Goal: Information Seeking & Learning: Find specific fact

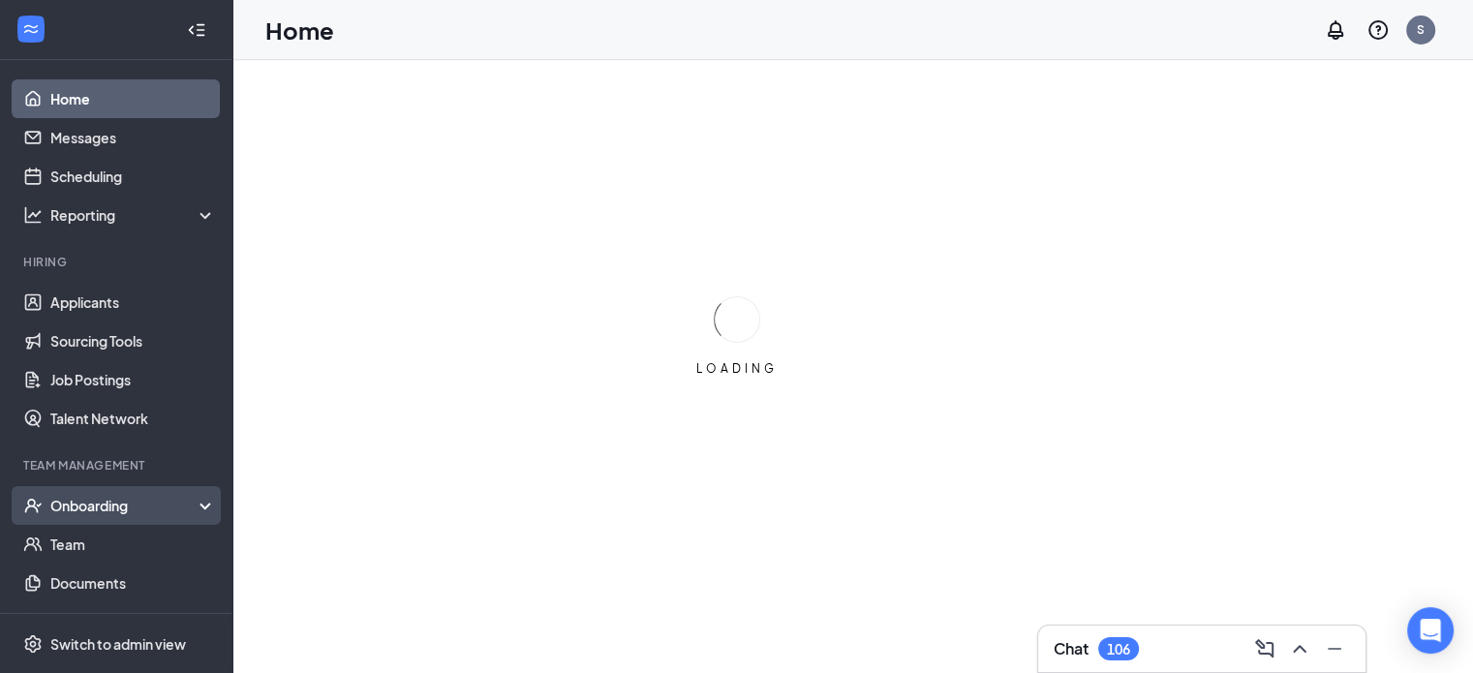
click at [87, 521] on div "Onboarding" at bounding box center [116, 505] width 232 height 39
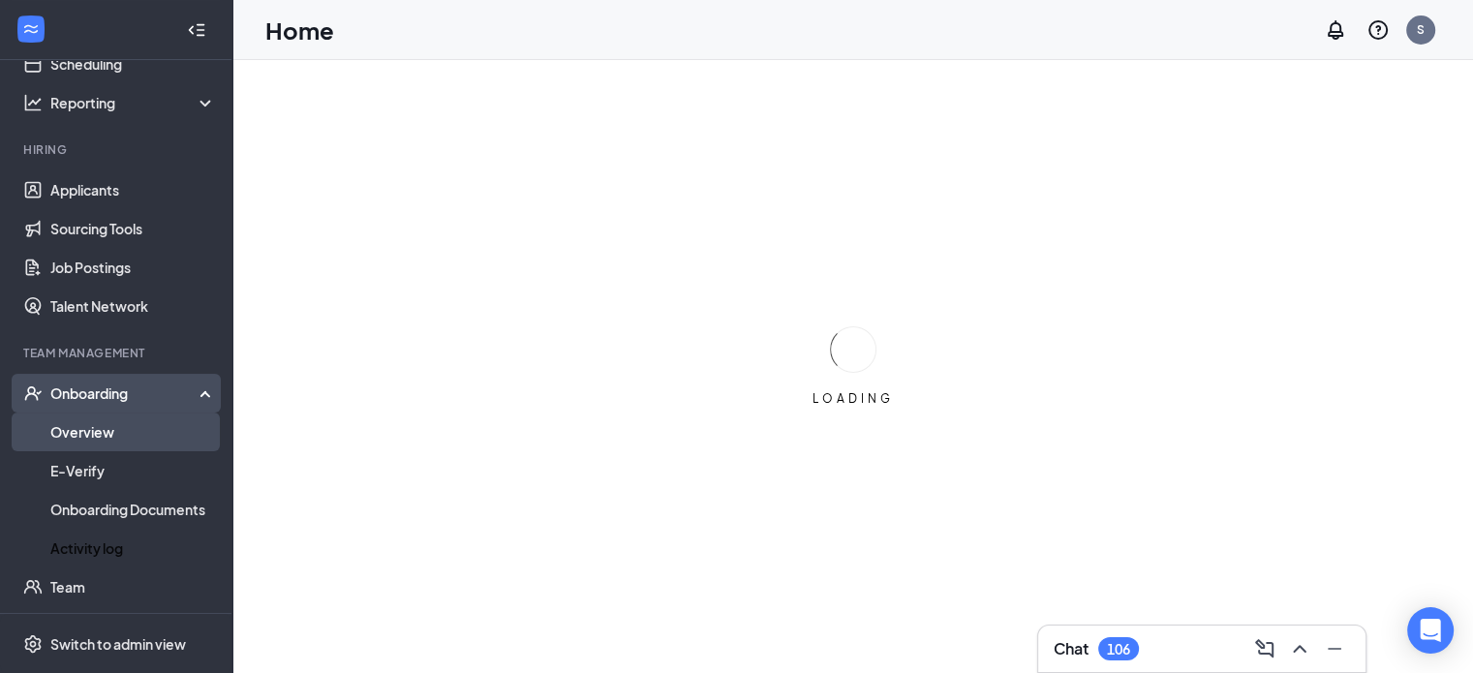
scroll to position [128, 0]
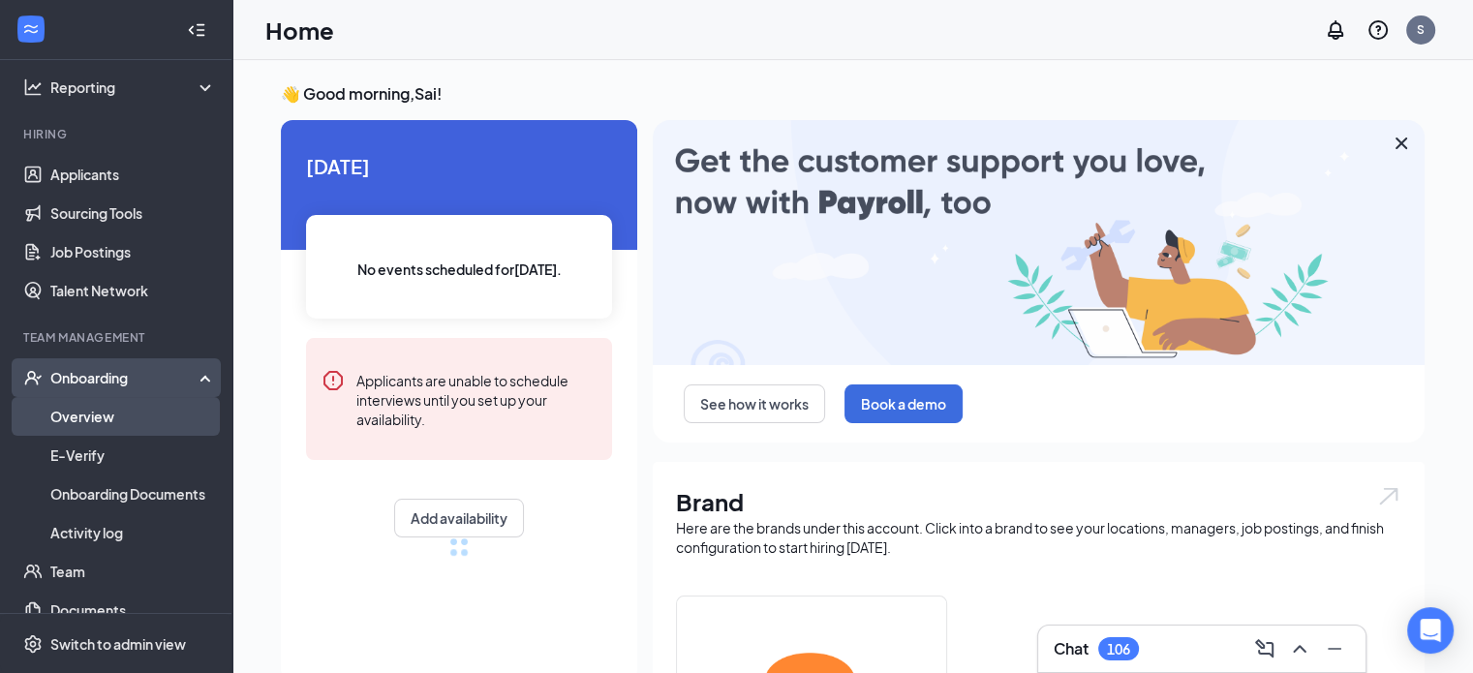
click at [86, 415] on link "Overview" at bounding box center [133, 416] width 166 height 39
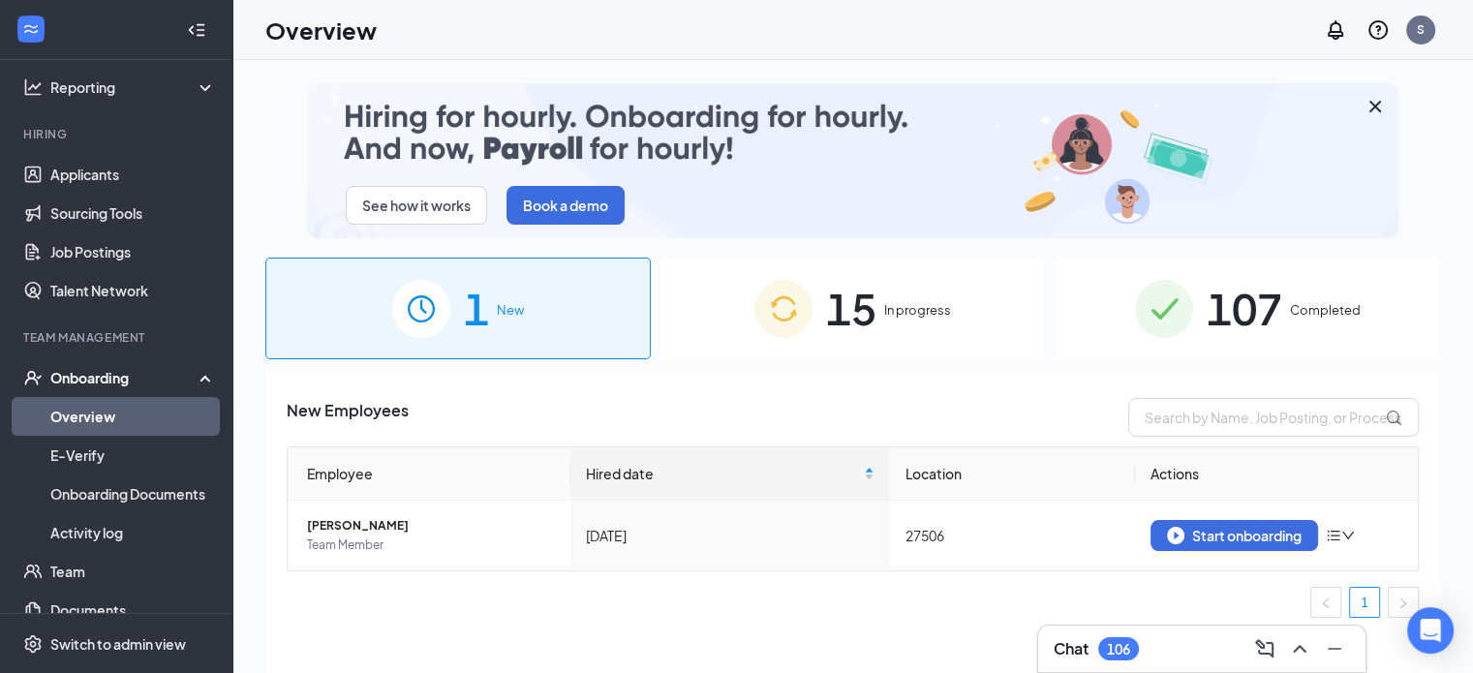
click at [1250, 291] on span "107" at bounding box center [1245, 308] width 76 height 67
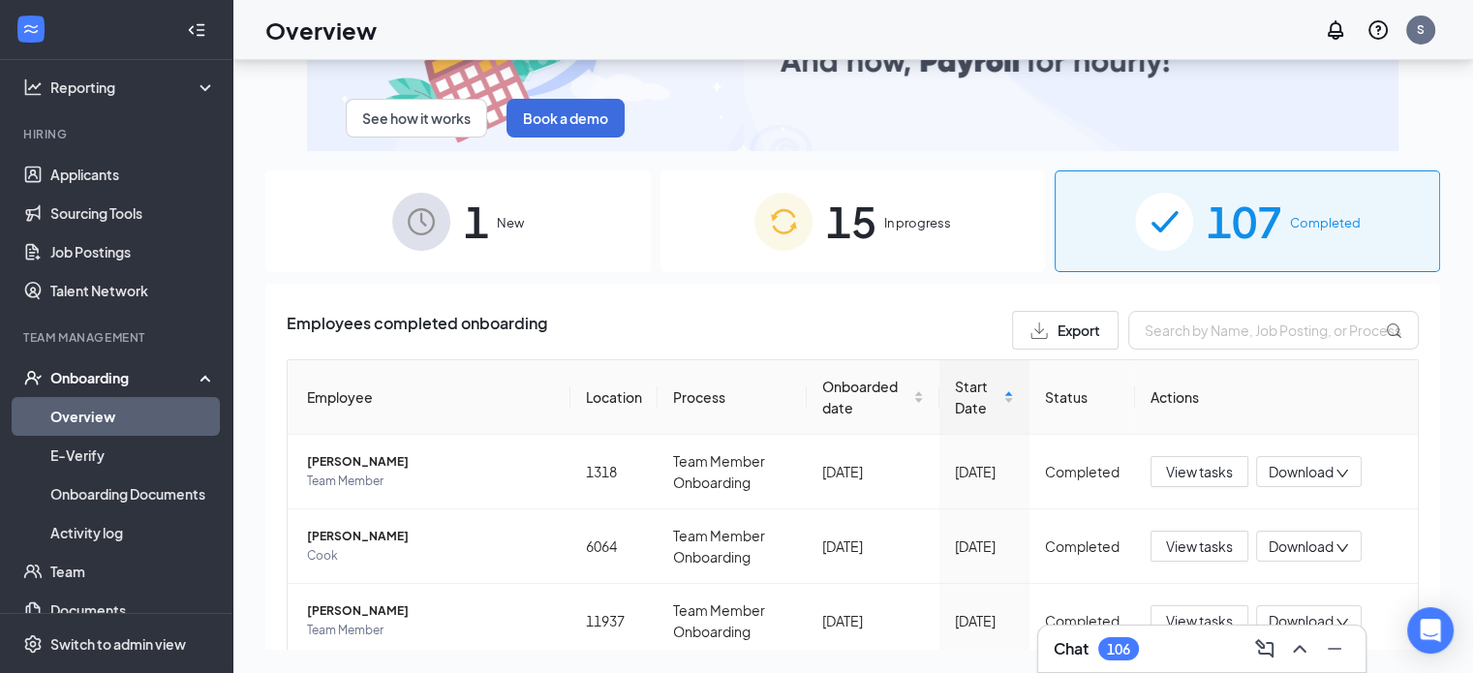
scroll to position [333, 0]
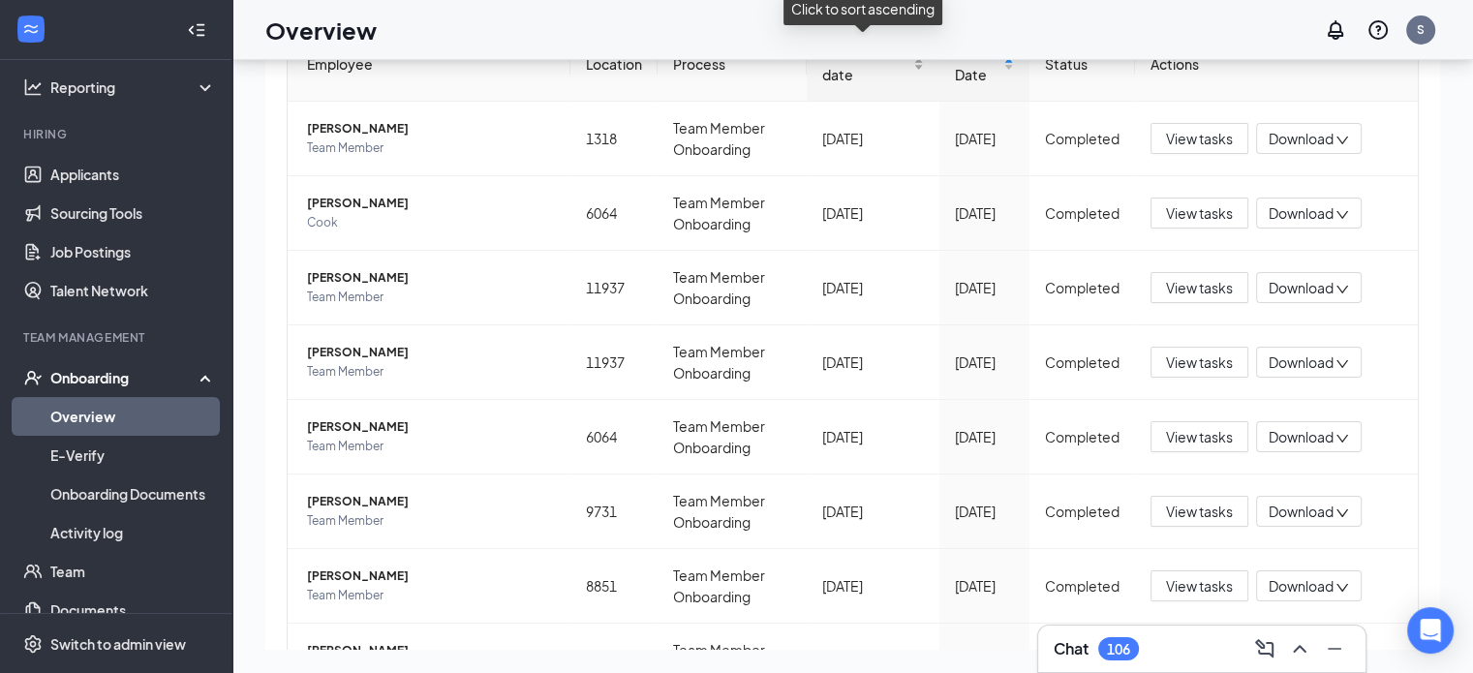
click at [894, 84] on span "Onboarded date" at bounding box center [865, 64] width 87 height 43
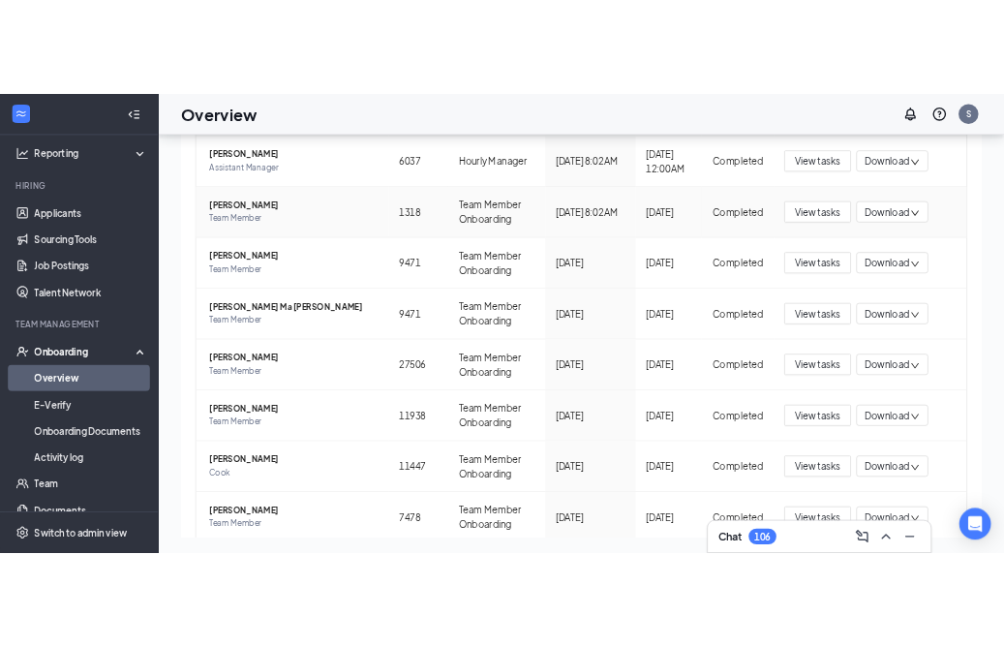
scroll to position [521, 0]
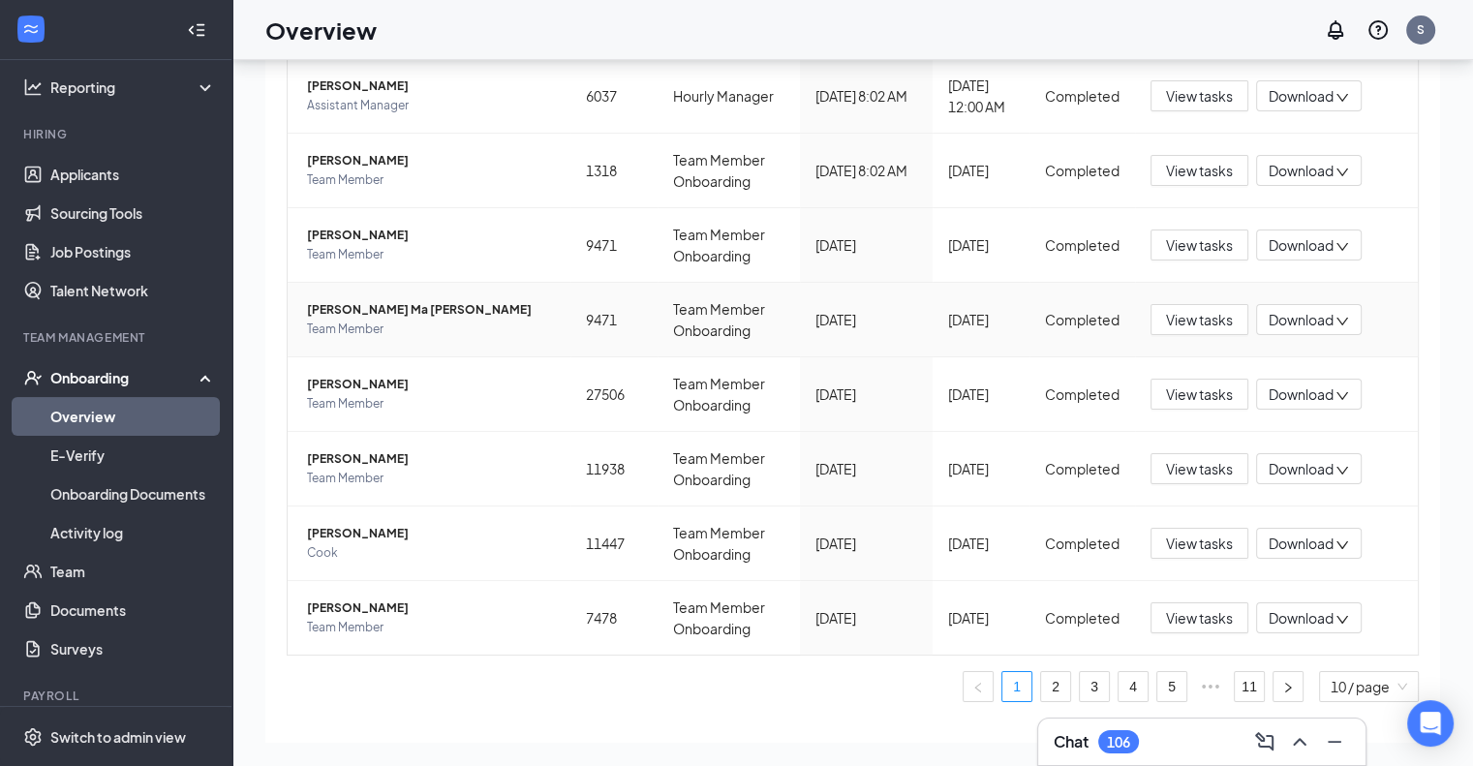
click at [744, 347] on td "Team Member Onboarding" at bounding box center [729, 320] width 142 height 75
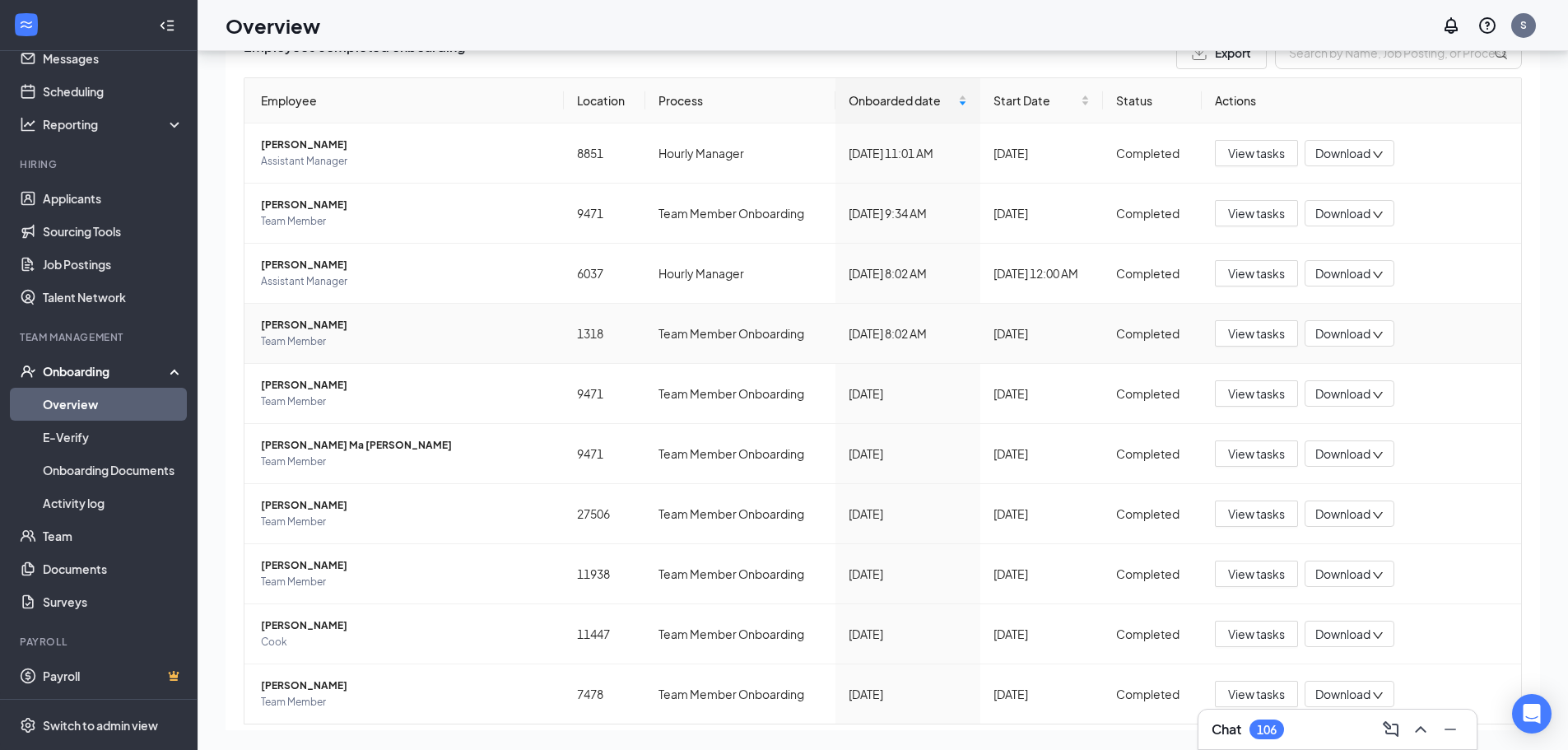
scroll to position [247, 0]
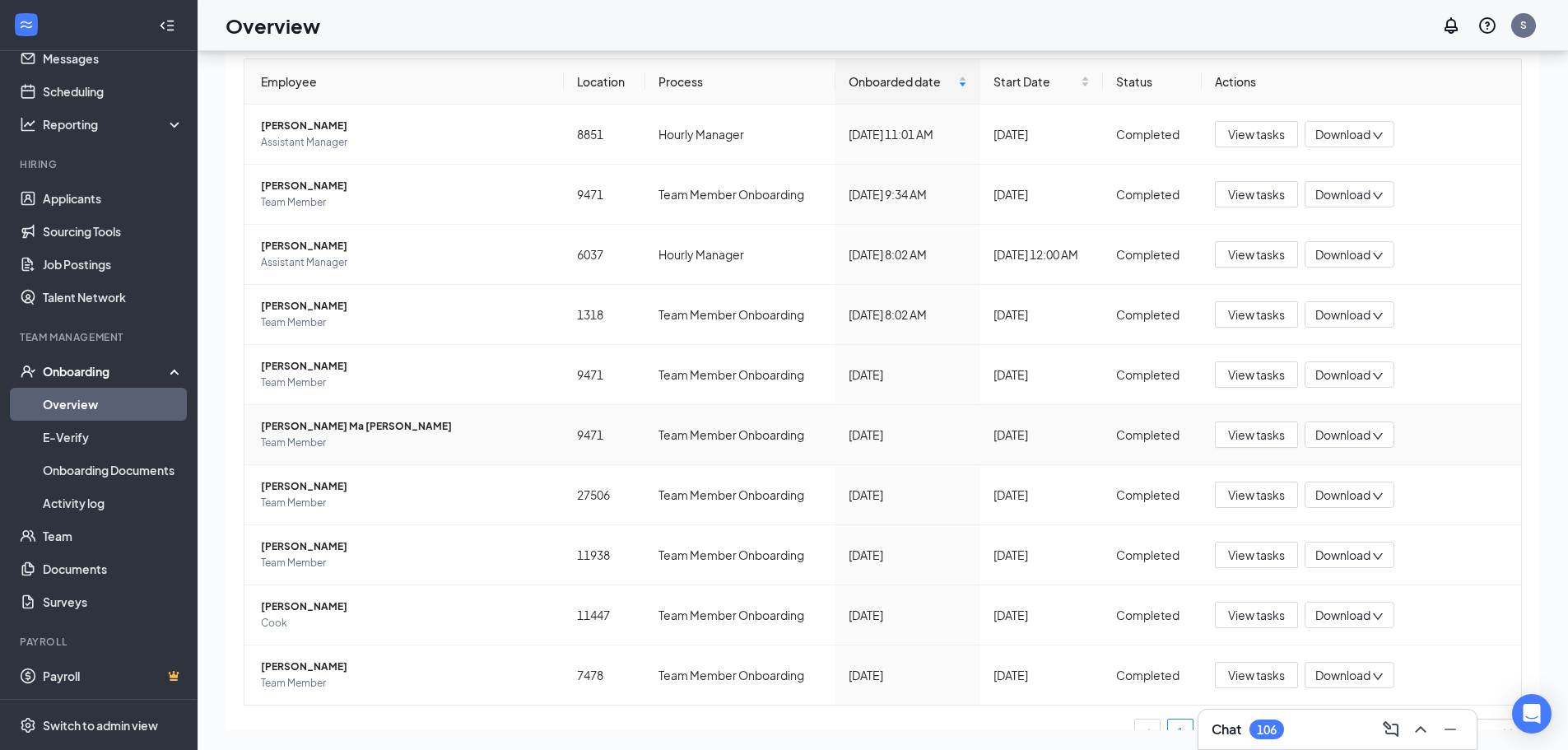
click at [340, 441] on span "Team Member" at bounding box center [405, 442] width 290 height 16
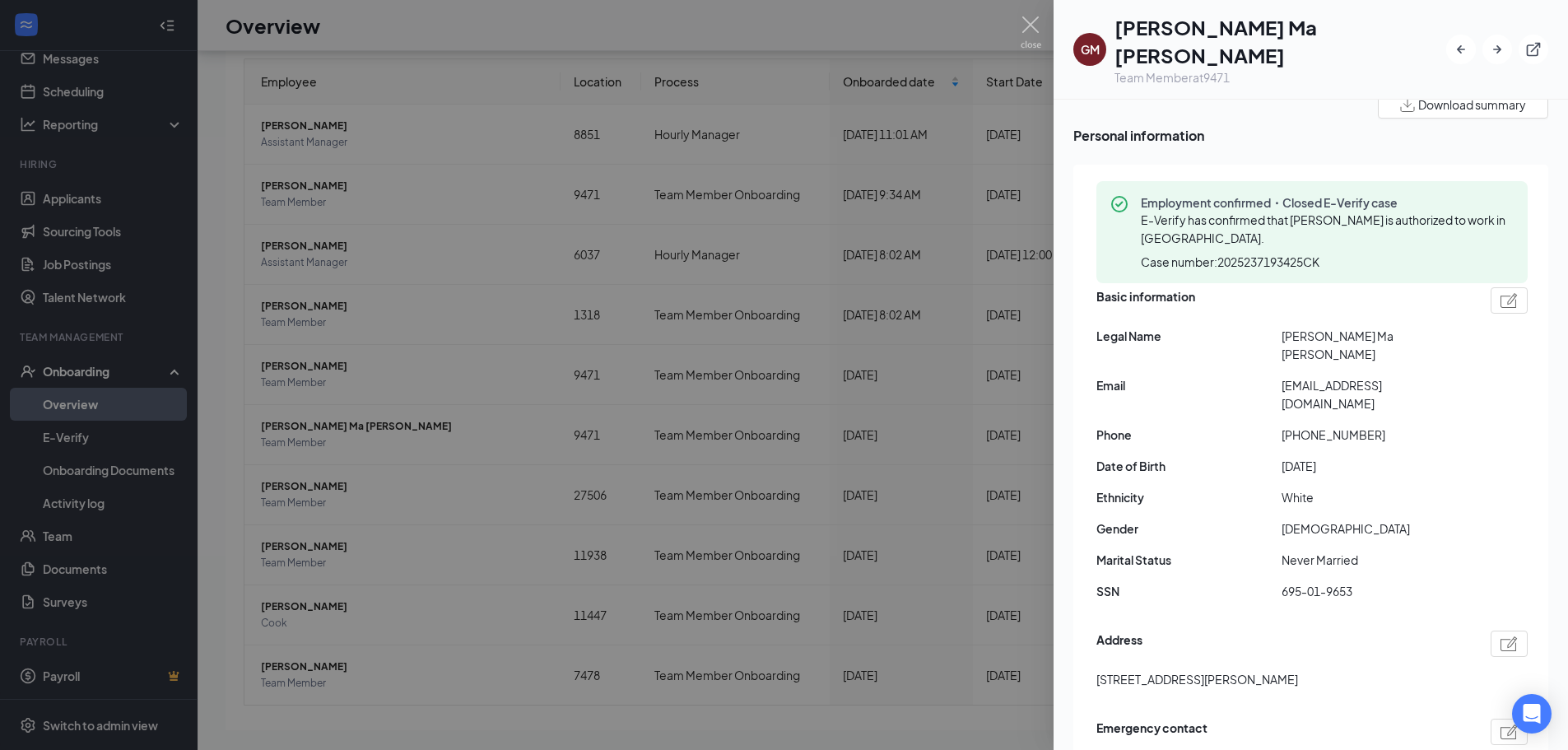
scroll to position [165, 0]
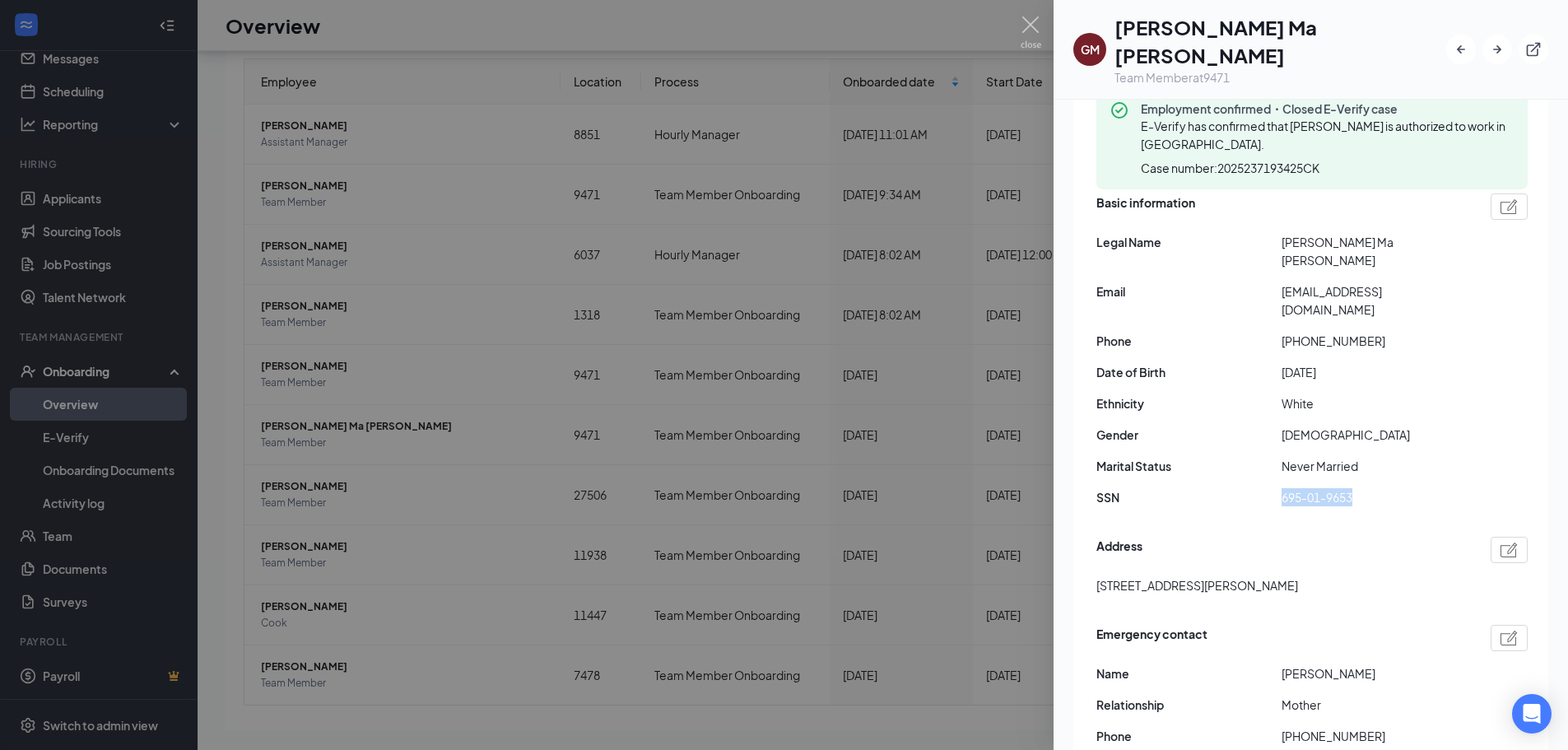
drag, startPoint x: 1280, startPoint y: 438, endPoint x: 1424, endPoint y: 430, distance: 144.2
click at [1264, 488] on div "SSN 695-01-9653" at bounding box center [1311, 497] width 431 height 18
copy div "695-01-9653"
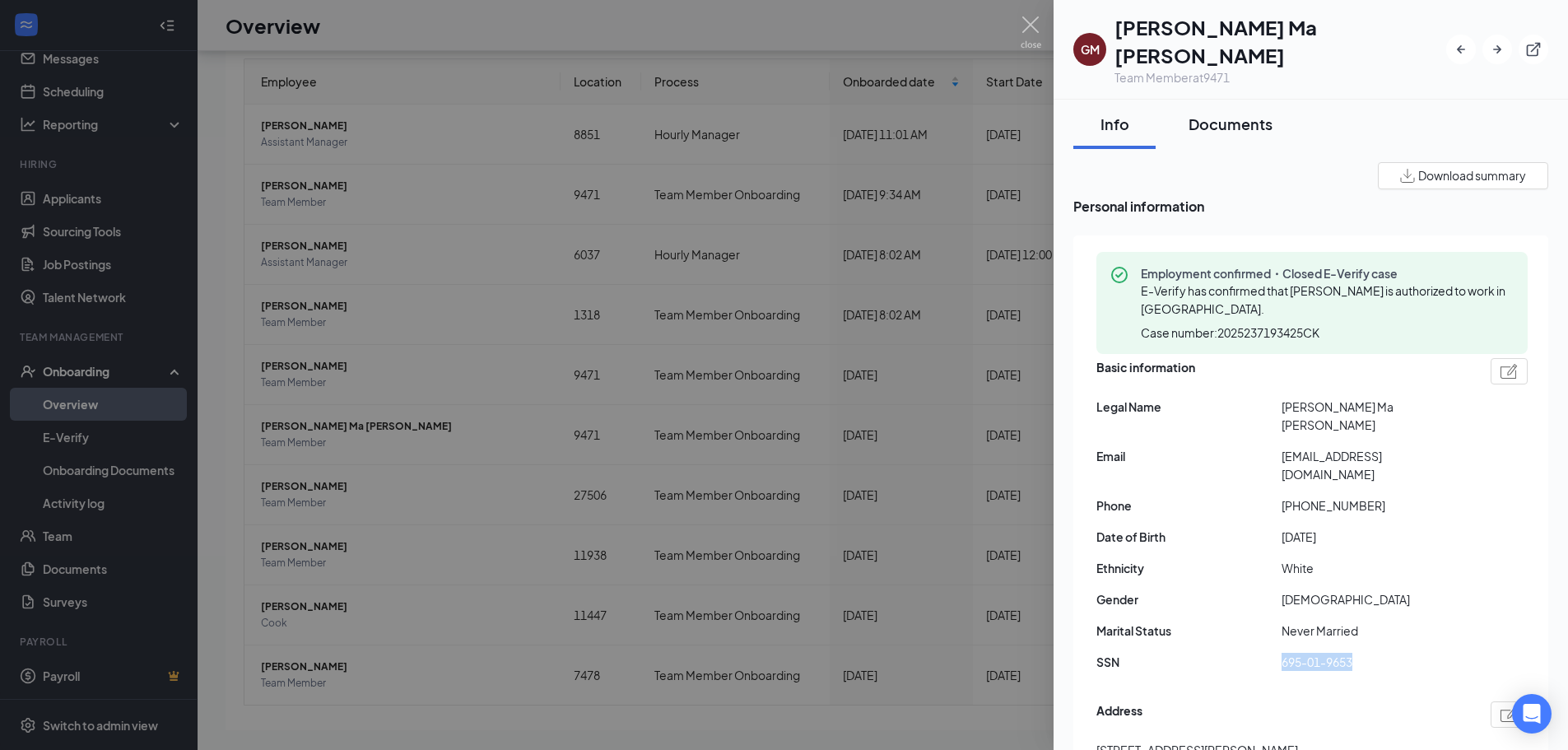
drag, startPoint x: 1226, startPoint y: 92, endPoint x: 1180, endPoint y: 116, distance: 51.9
click at [1226, 114] on div "Documents" at bounding box center [1230, 124] width 84 height 20
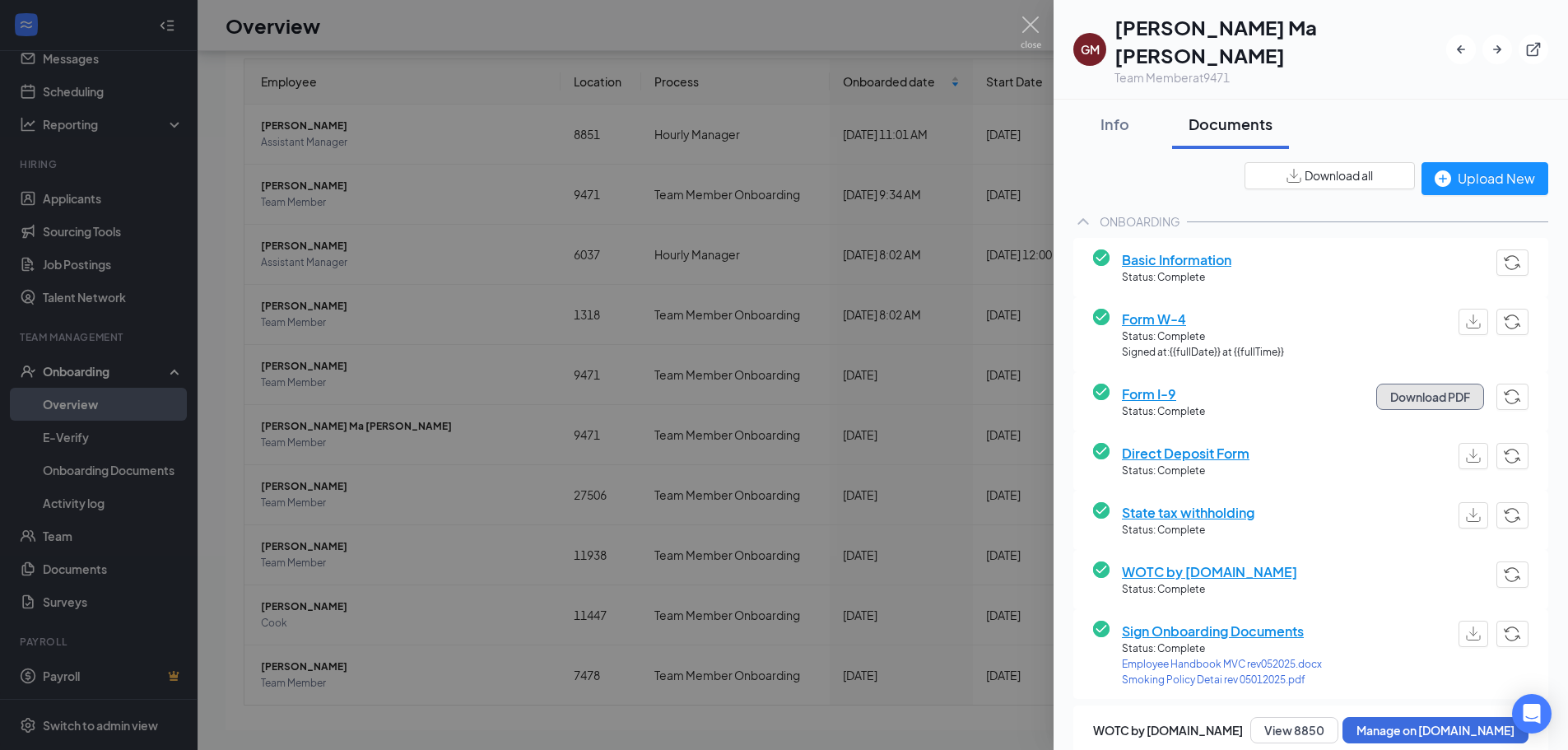
click at [1264, 384] on button "Download PDF" at bounding box center [1429, 396] width 108 height 26
click at [1119, 114] on div "Info" at bounding box center [1114, 124] width 49 height 20
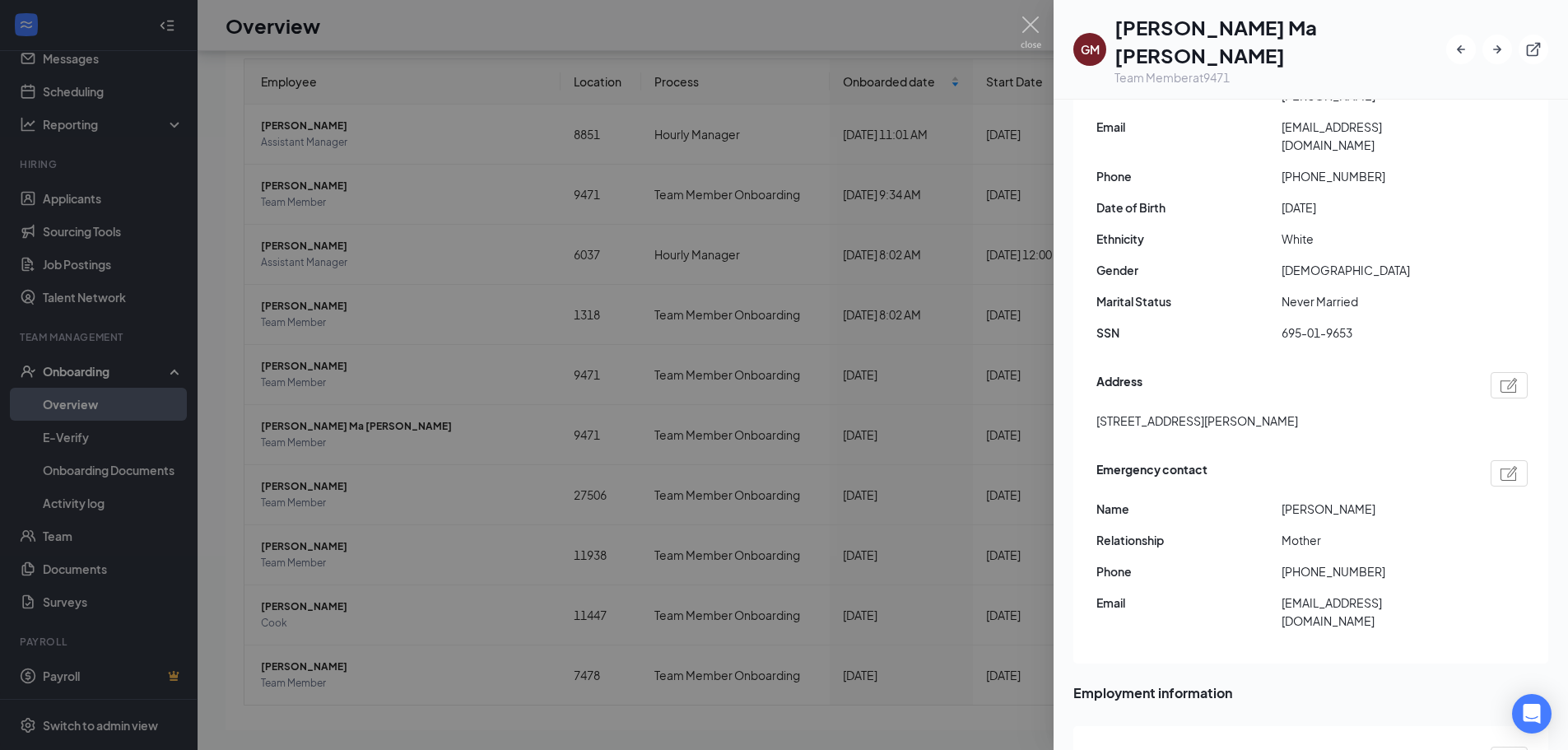
scroll to position [165, 0]
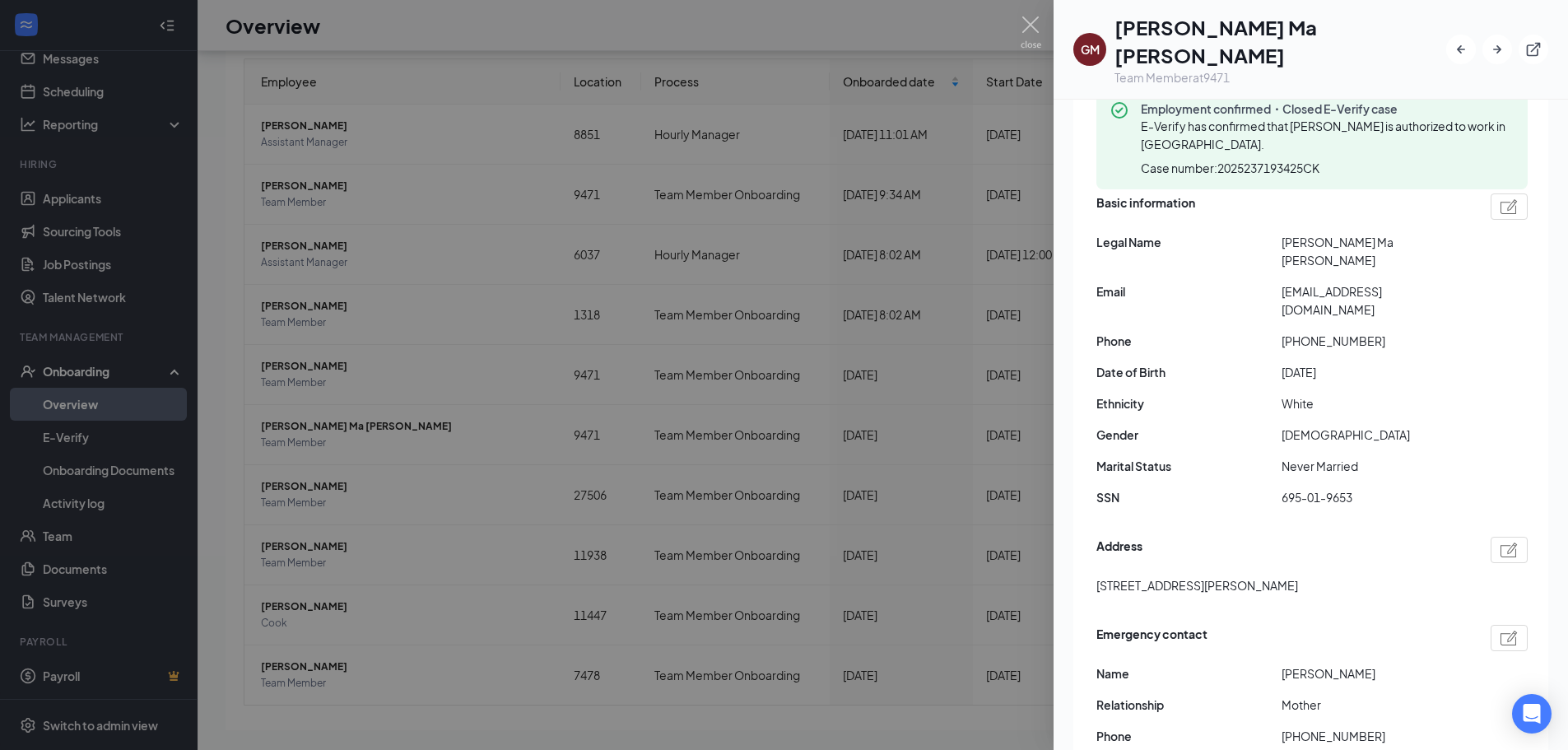
click at [1264, 282] on span "g1873614m@gmail.com" at bounding box center [1374, 300] width 185 height 37
copy span "g1873614m@gmail.com"
drag, startPoint x: 1369, startPoint y: 275, endPoint x: 1293, endPoint y: 276, distance: 76.0
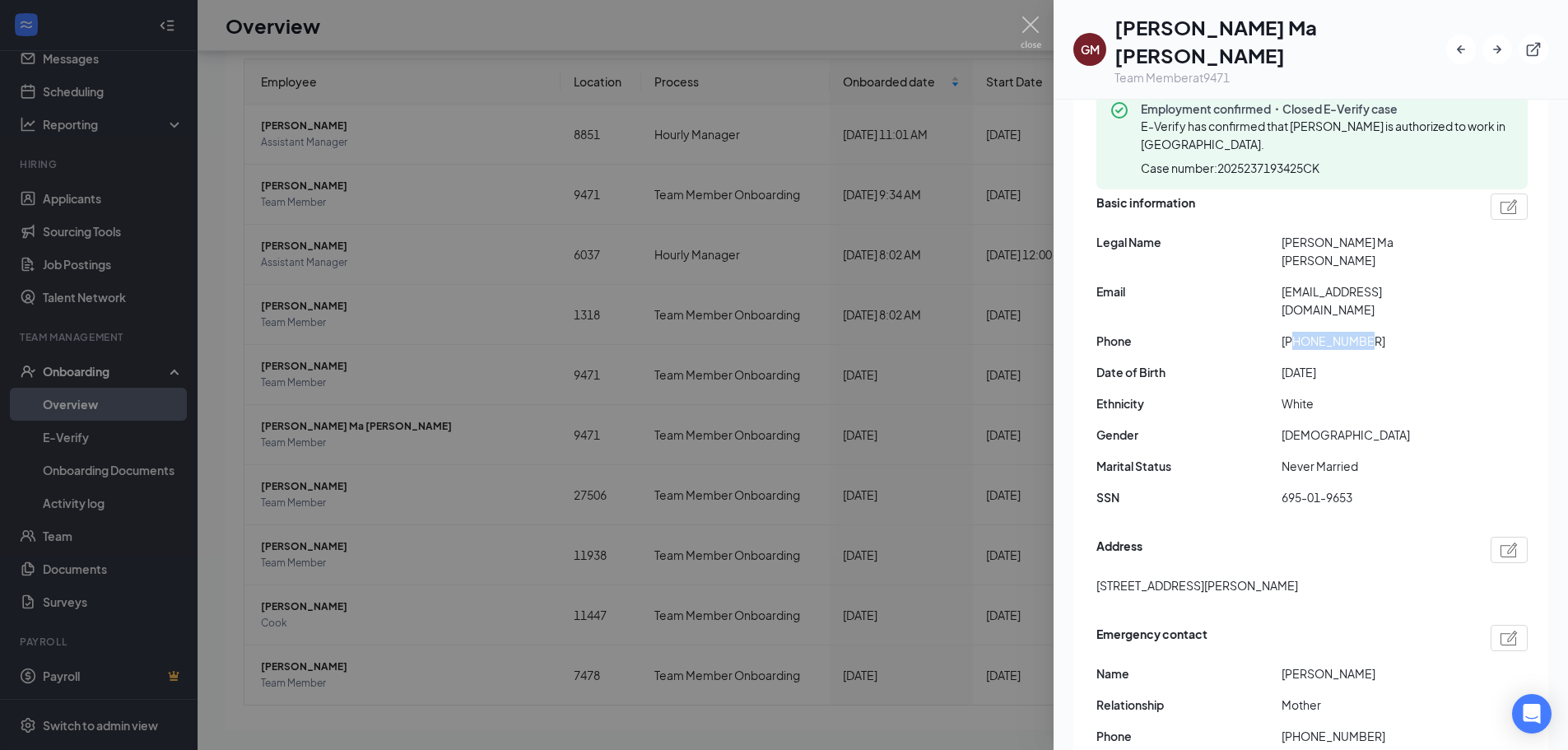
click at [1264, 332] on span "+15404165659" at bounding box center [1374, 340] width 185 height 18
copy span "5404165659"
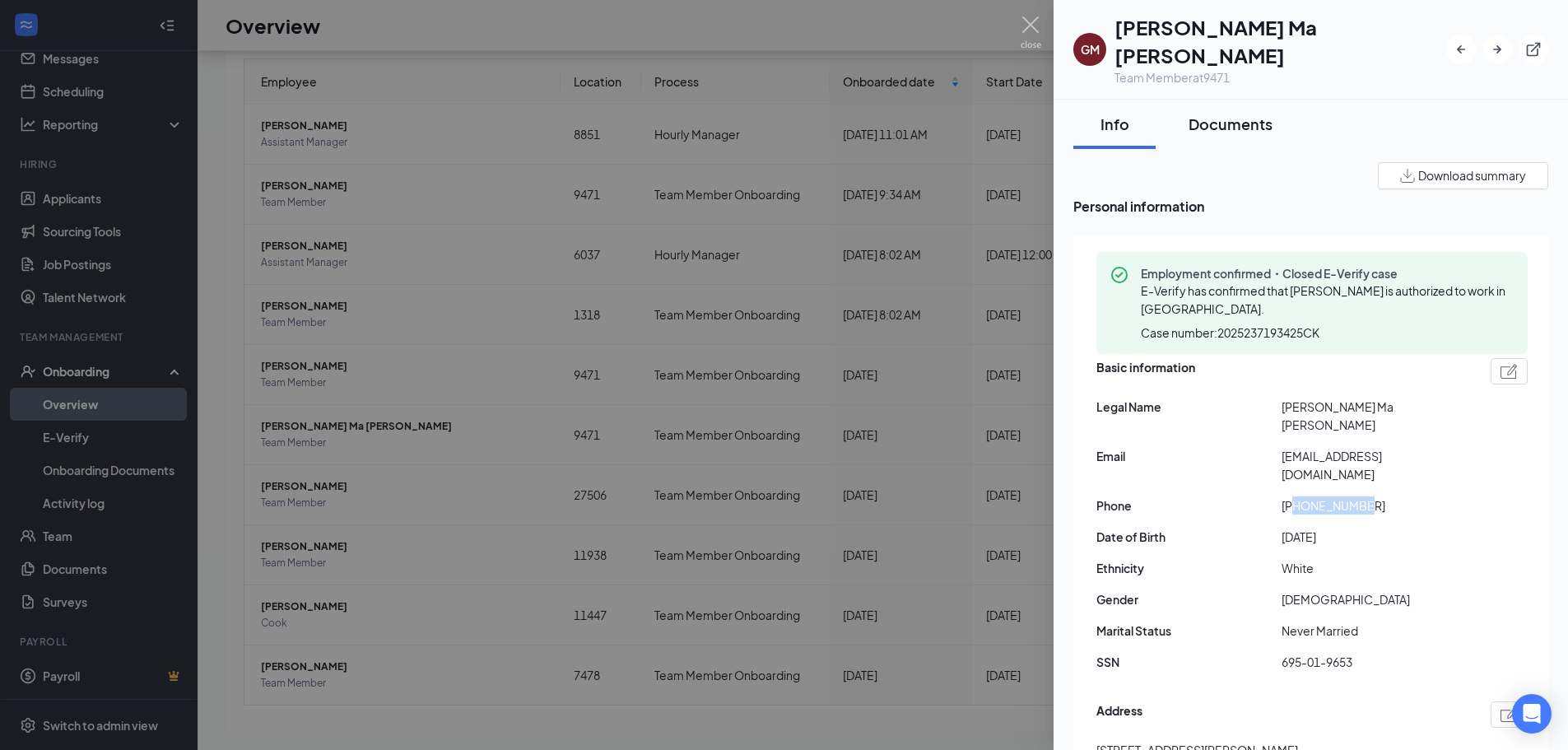
click at [1223, 114] on div "Documents" at bounding box center [1230, 124] width 84 height 20
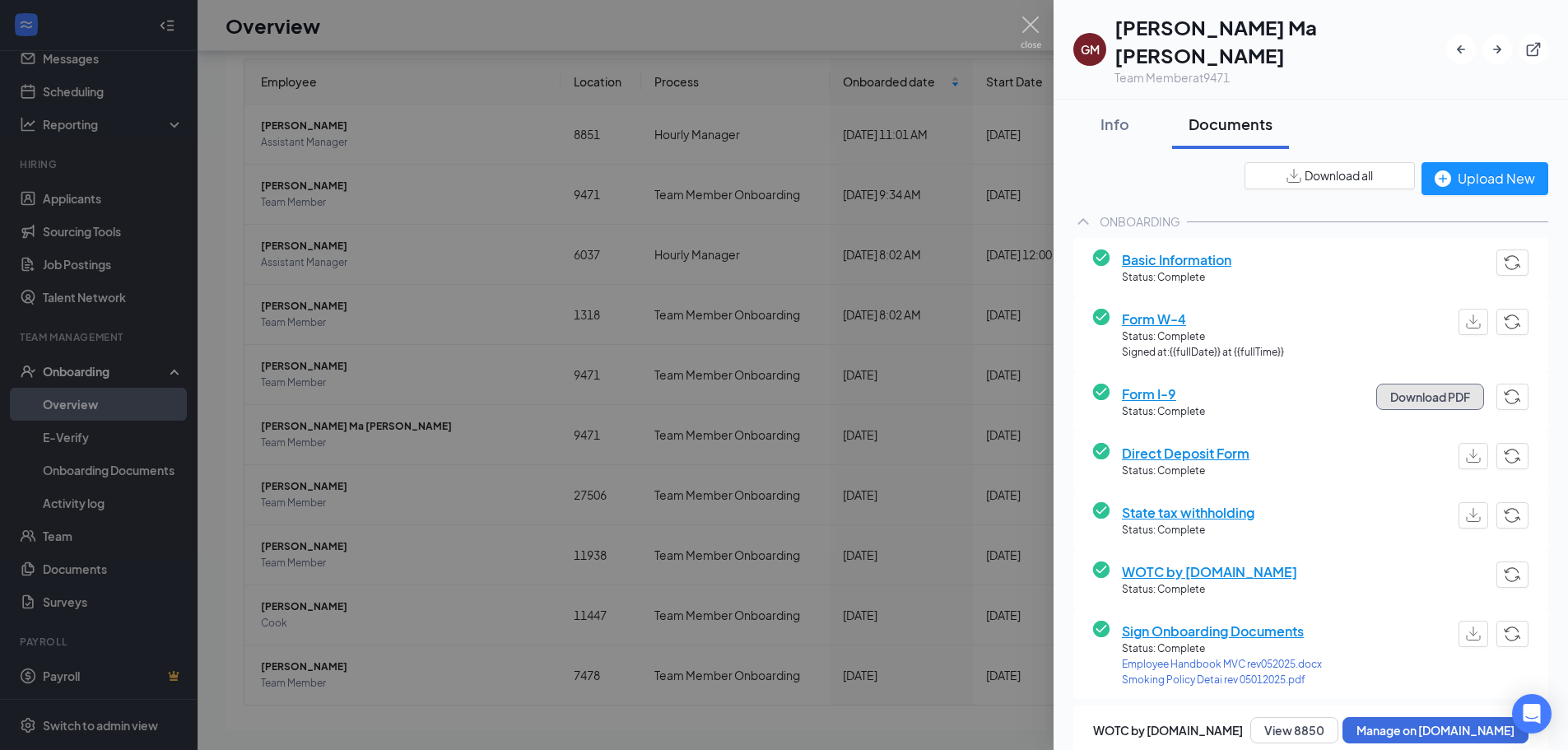
click at [1264, 384] on button "Download PDF" at bounding box center [1429, 396] width 108 height 26
click at [1118, 114] on div "Info" at bounding box center [1114, 124] width 49 height 20
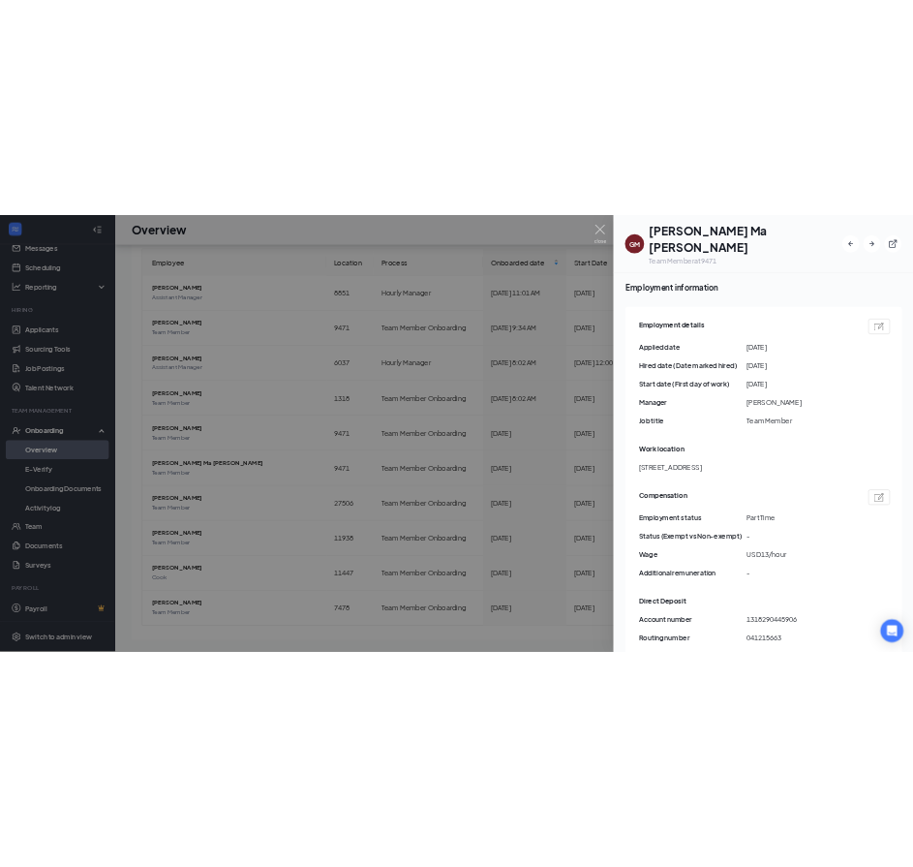
scroll to position [1065, 0]
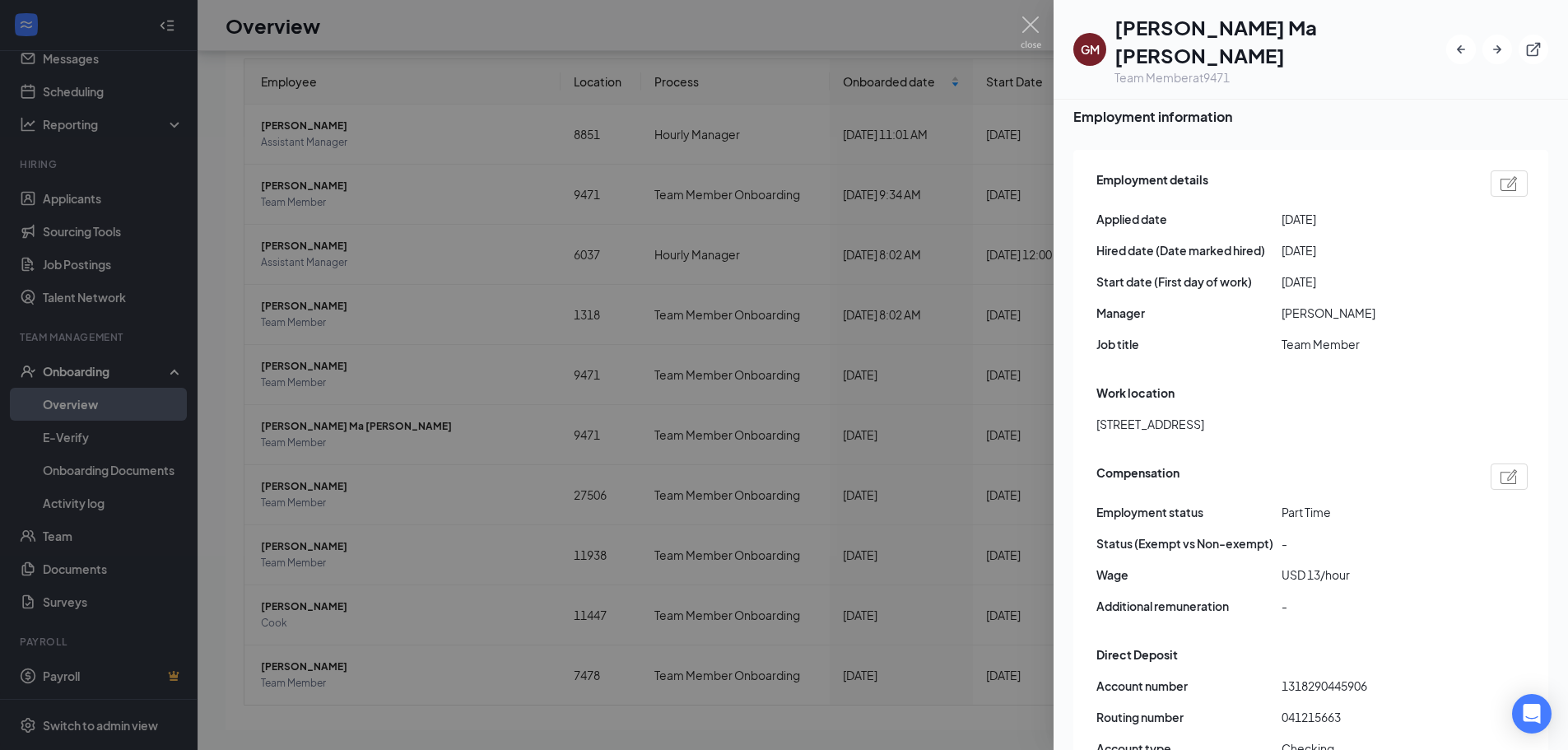
click at [1264, 565] on span "USD 13/hour" at bounding box center [1374, 574] width 185 height 18
copy span "13"
click at [1176, 26] on h1 "[PERSON_NAME] Ma [PERSON_NAME]" at bounding box center [1280, 41] width 331 height 56
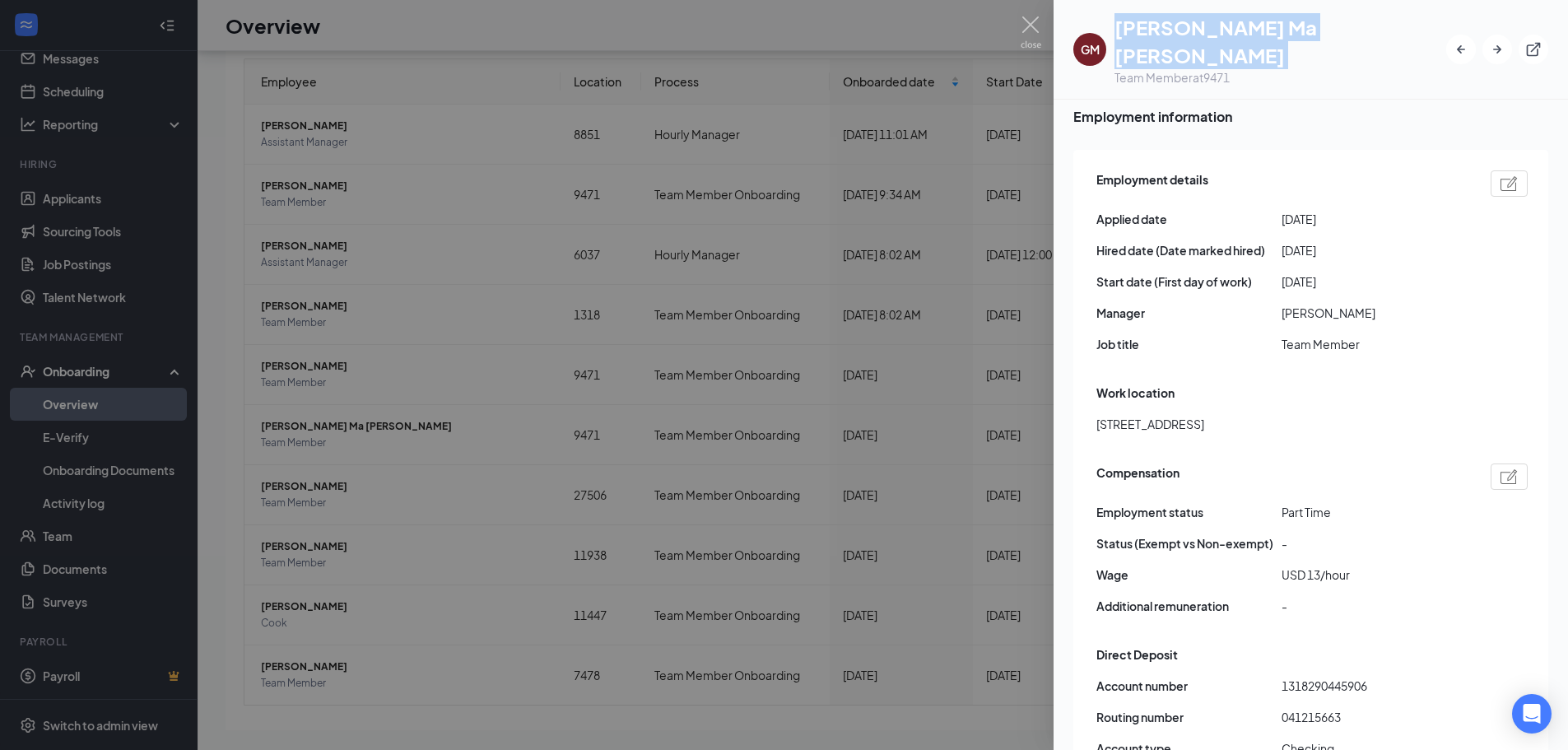
click at [1176, 26] on h1 "[PERSON_NAME] Ma [PERSON_NAME]" at bounding box center [1280, 41] width 331 height 56
copy h1 "[PERSON_NAME] Ma [PERSON_NAME]"
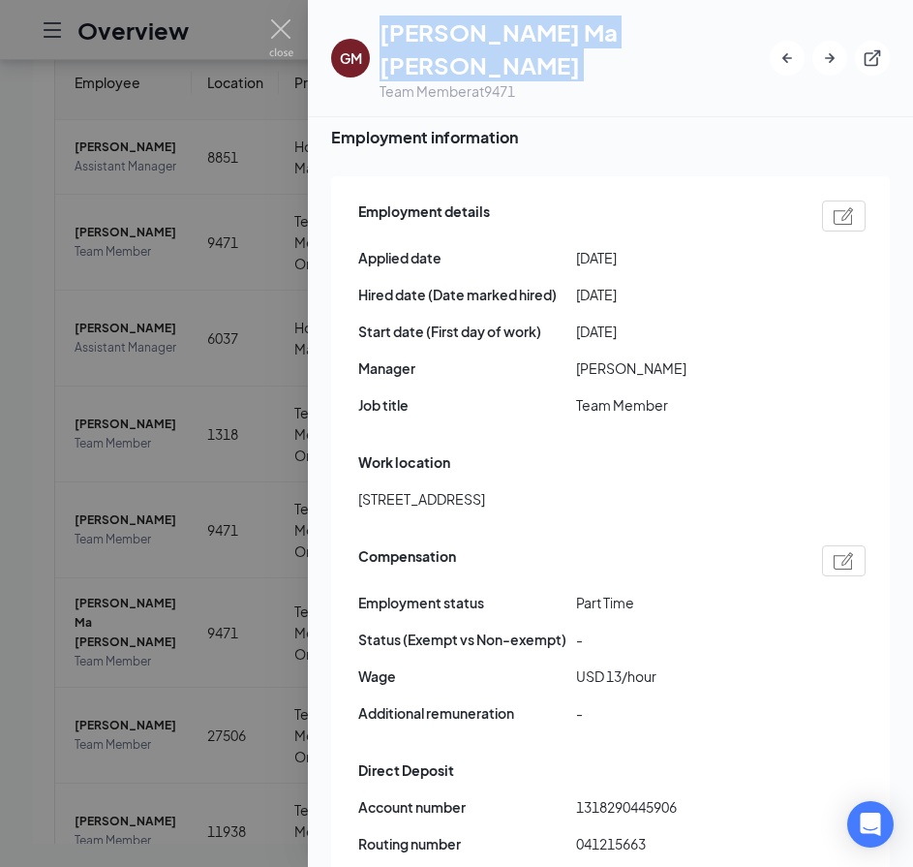
scroll to position [262, 0]
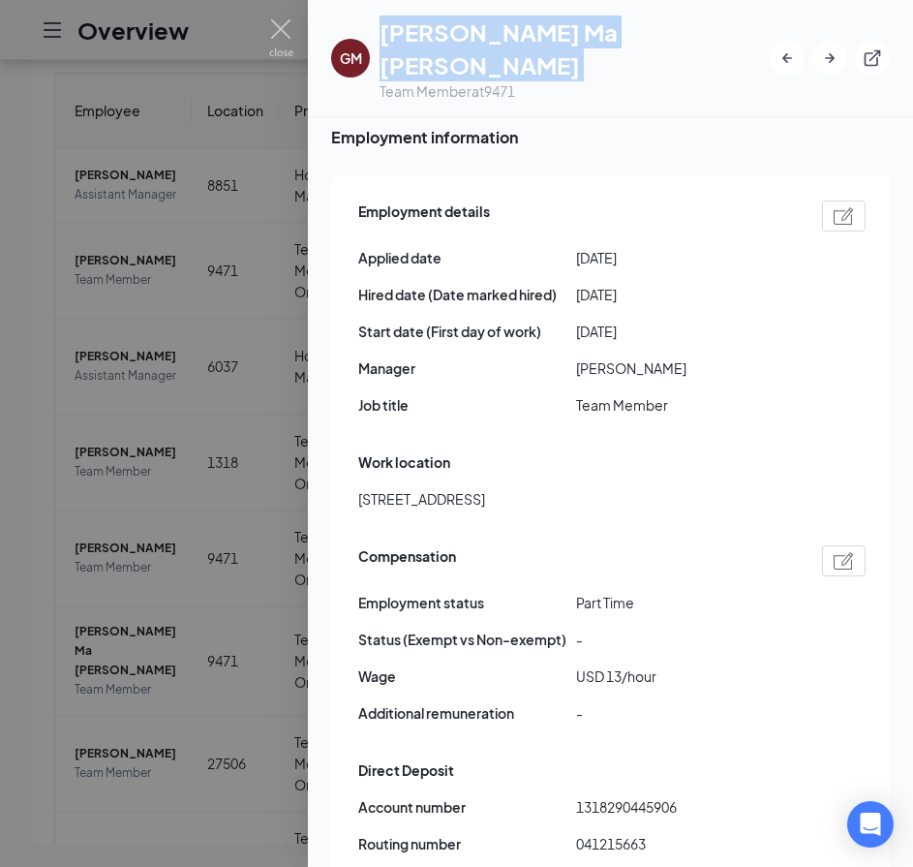
click at [508, 81] on div "Team Member at 9471" at bounding box center [575, 90] width 390 height 19
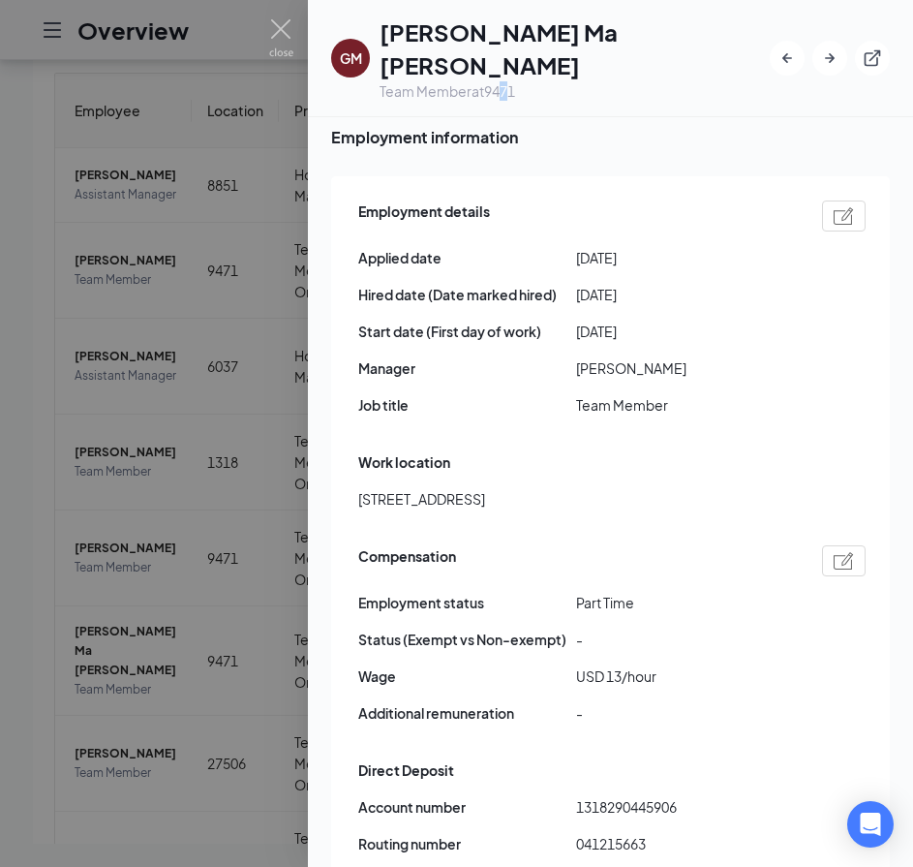
click at [509, 81] on div "Team Member at 9471" at bounding box center [575, 90] width 390 height 19
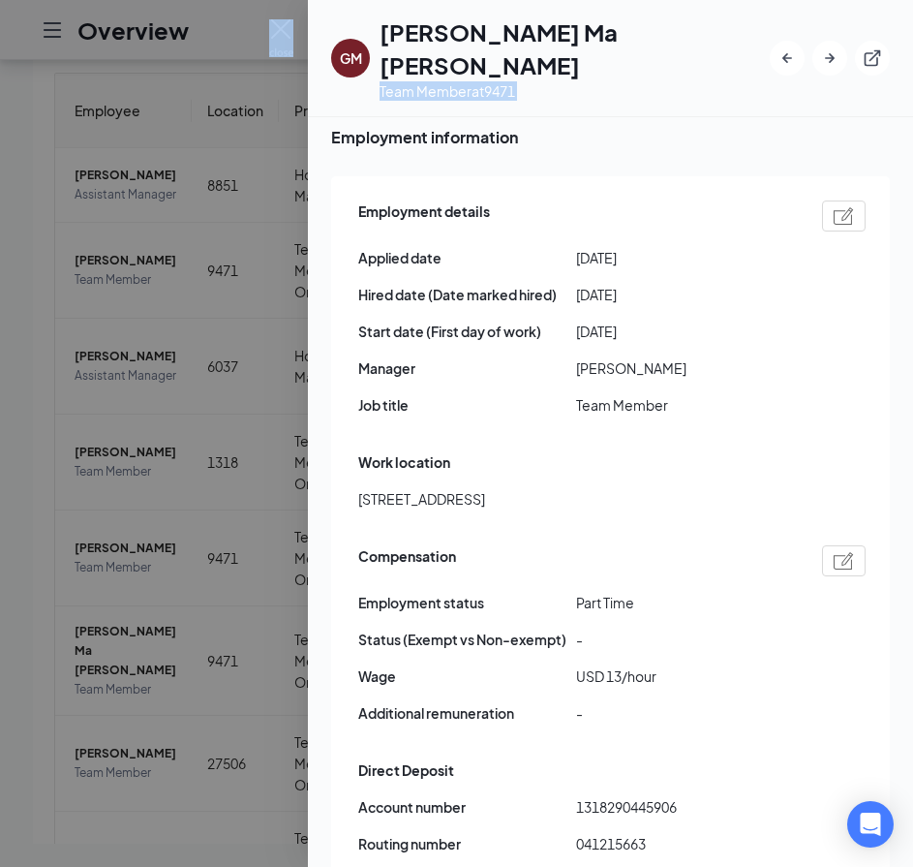
click at [581, 60] on div "GM Gabriel Ma Mayne Team Member at 9471" at bounding box center [610, 57] width 559 height 85
click at [539, 81] on div "Team Member at 9471" at bounding box center [575, 90] width 390 height 19
drag, startPoint x: 539, startPoint y: 62, endPoint x: 509, endPoint y: 57, distance: 30.4
click at [538, 81] on div "Team Member at 9471" at bounding box center [575, 90] width 390 height 19
click at [501, 81] on div "Team Member at 9471" at bounding box center [575, 90] width 390 height 19
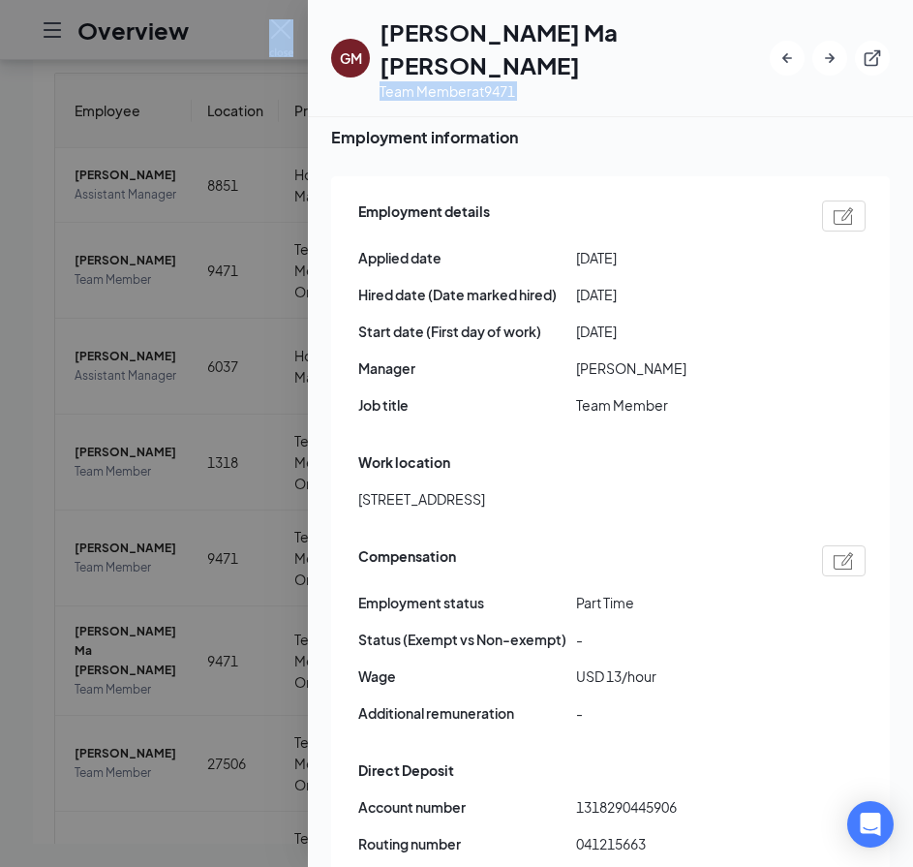
click at [501, 81] on div "Team Member at 9471" at bounding box center [575, 90] width 390 height 19
click at [447, 200] on span "Employment details" at bounding box center [424, 215] width 132 height 31
click at [513, 81] on div "Team Member at 9471" at bounding box center [575, 90] width 390 height 19
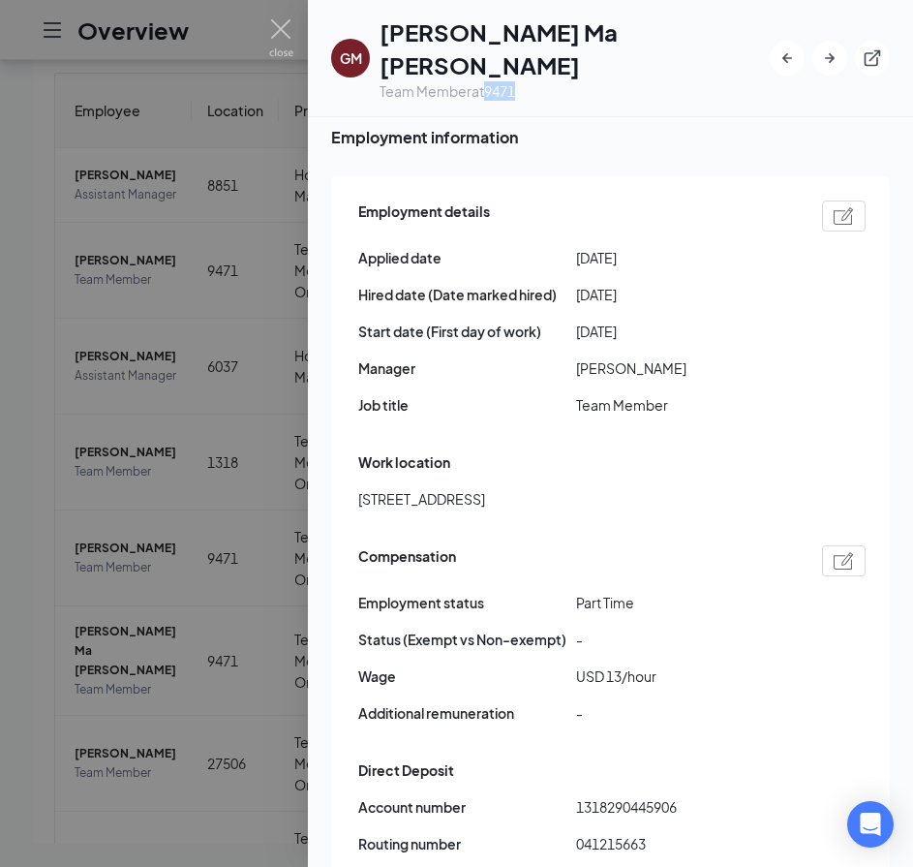
copy div "9471"
click at [280, 26] on img at bounding box center [281, 38] width 24 height 38
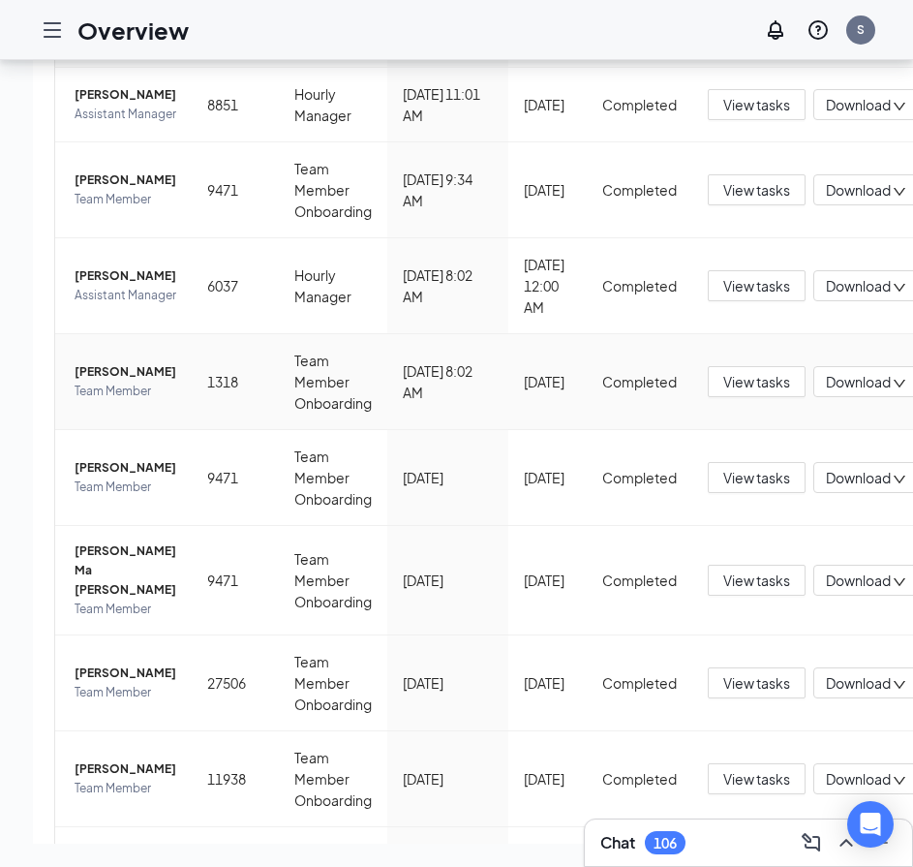
scroll to position [387, 0]
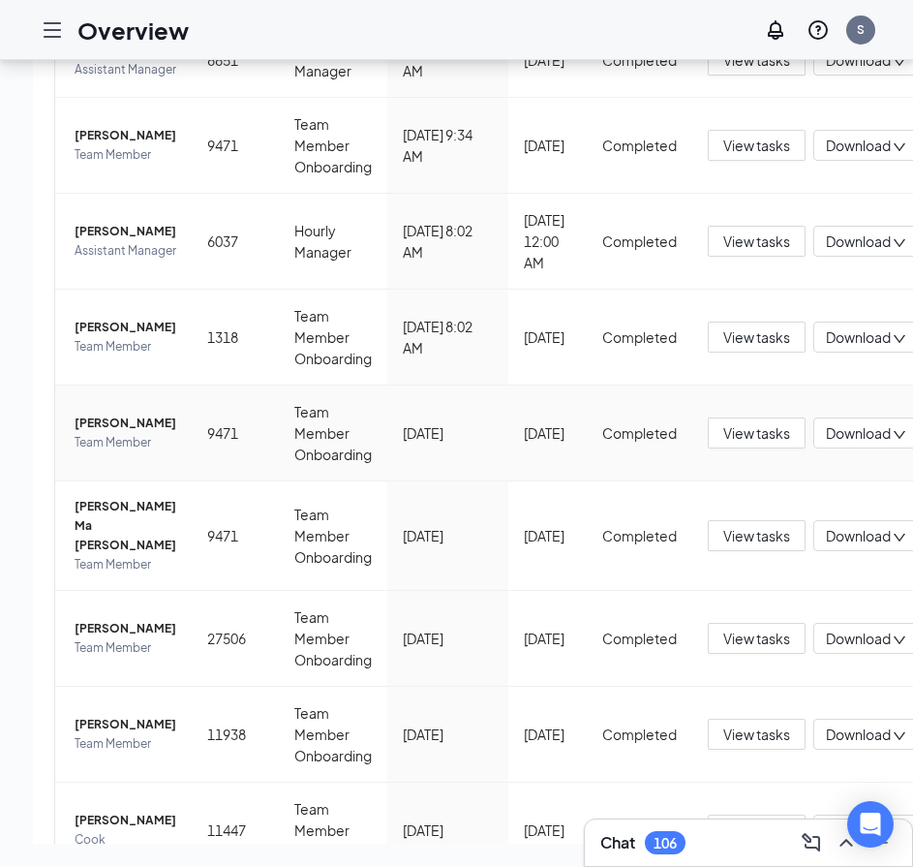
click at [134, 433] on span "[PERSON_NAME]" at bounding box center [126, 423] width 102 height 19
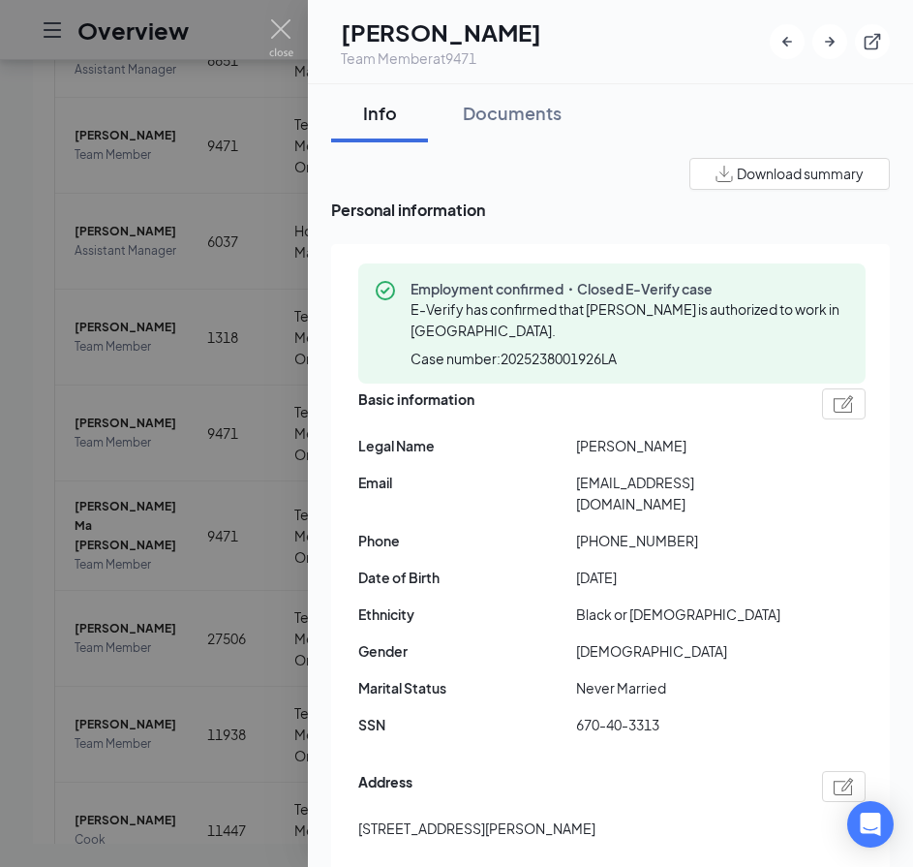
click at [609, 672] on span "670-40-3313" at bounding box center [685, 724] width 218 height 21
copy span "670-40-3313"
click at [423, 33] on h1 "[PERSON_NAME]" at bounding box center [441, 31] width 200 height 33
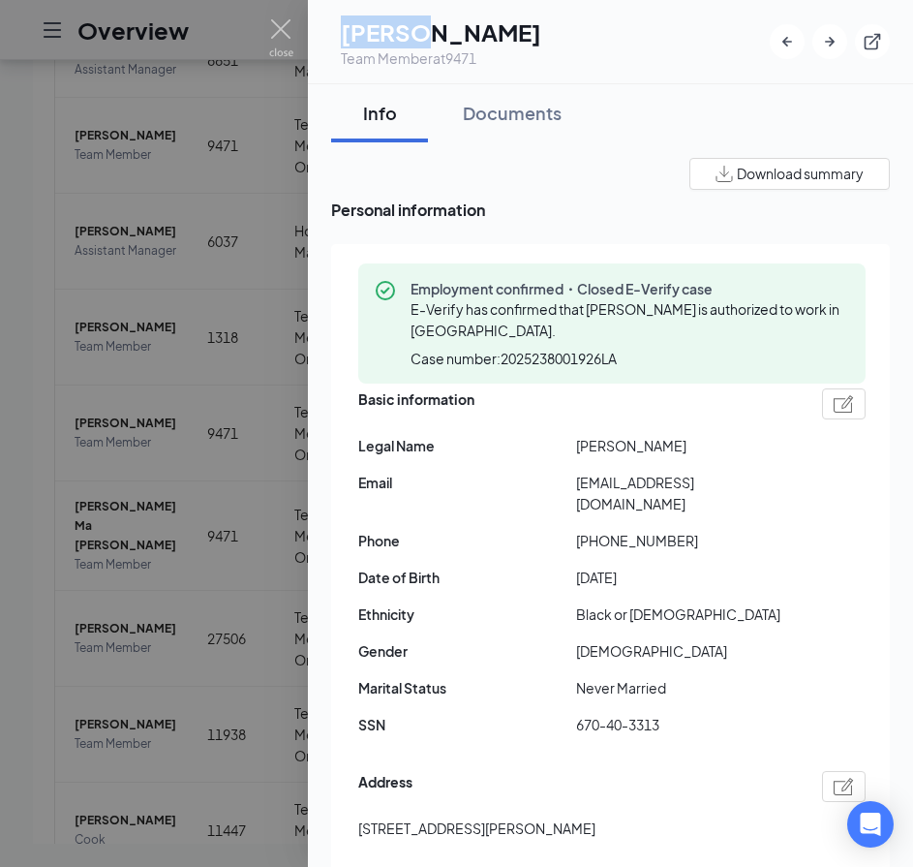
click at [423, 33] on h1 "[PERSON_NAME]" at bounding box center [441, 31] width 200 height 33
copy h1 "Makia"
click at [538, 30] on h1 "[PERSON_NAME]" at bounding box center [441, 31] width 200 height 33
copy h1 "Carswell"
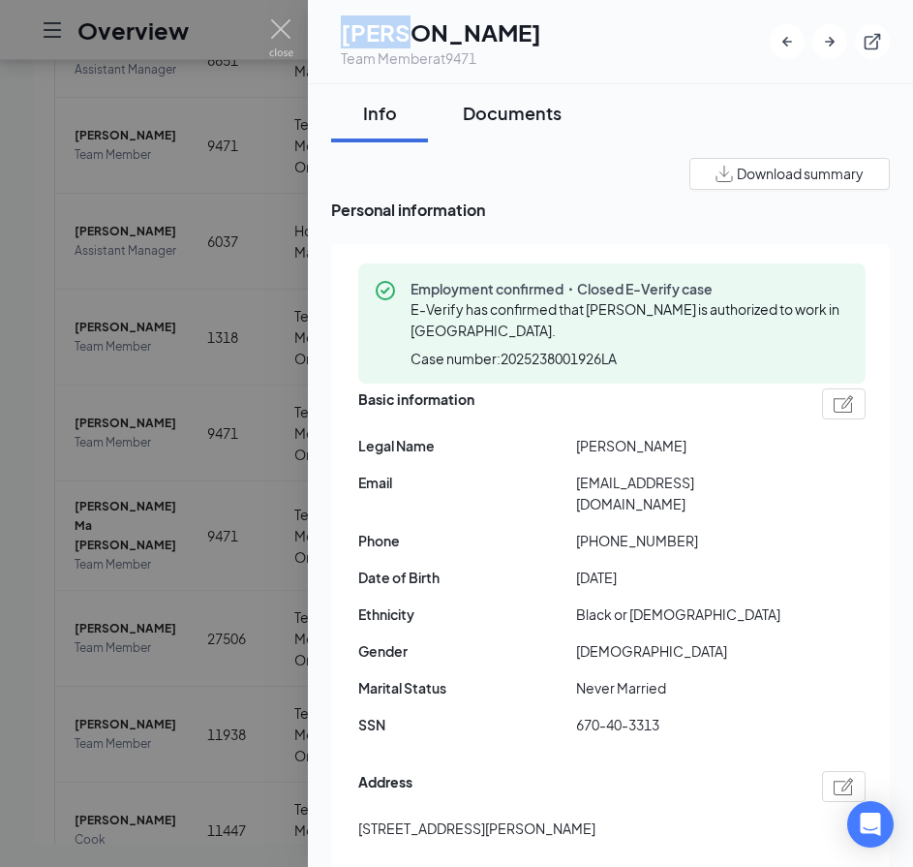
click at [500, 104] on div "Documents" at bounding box center [512, 113] width 99 height 24
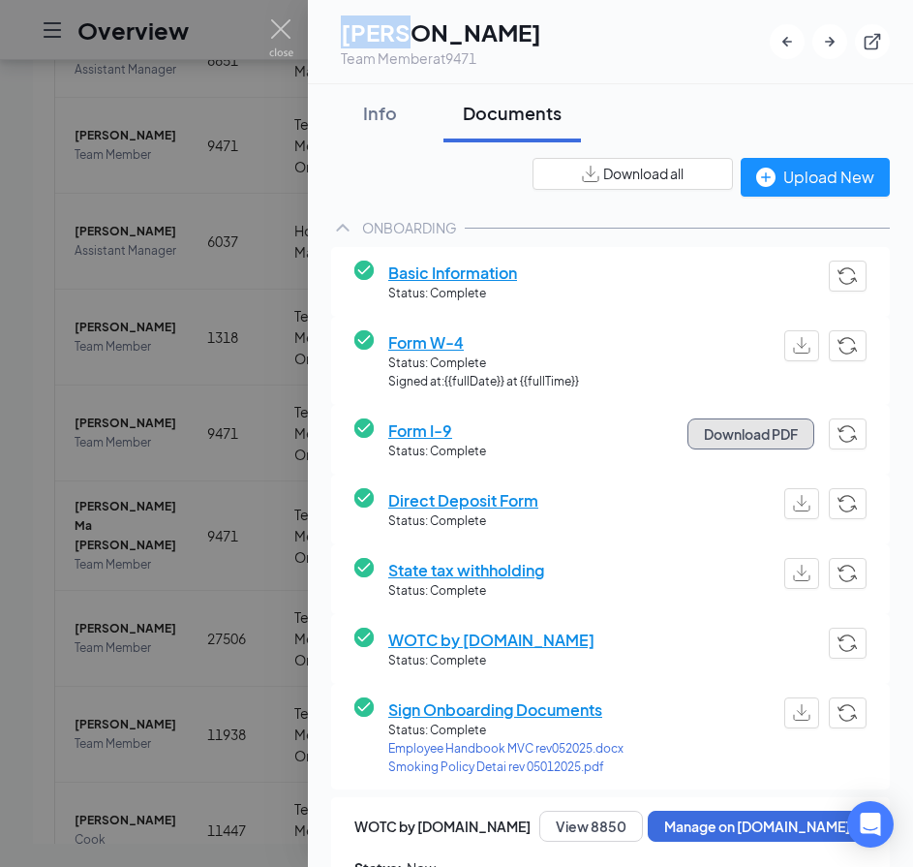
click at [727, 441] on button "Download PDF" at bounding box center [751, 433] width 127 height 31
click at [371, 108] on div "Info" at bounding box center [380, 113] width 58 height 24
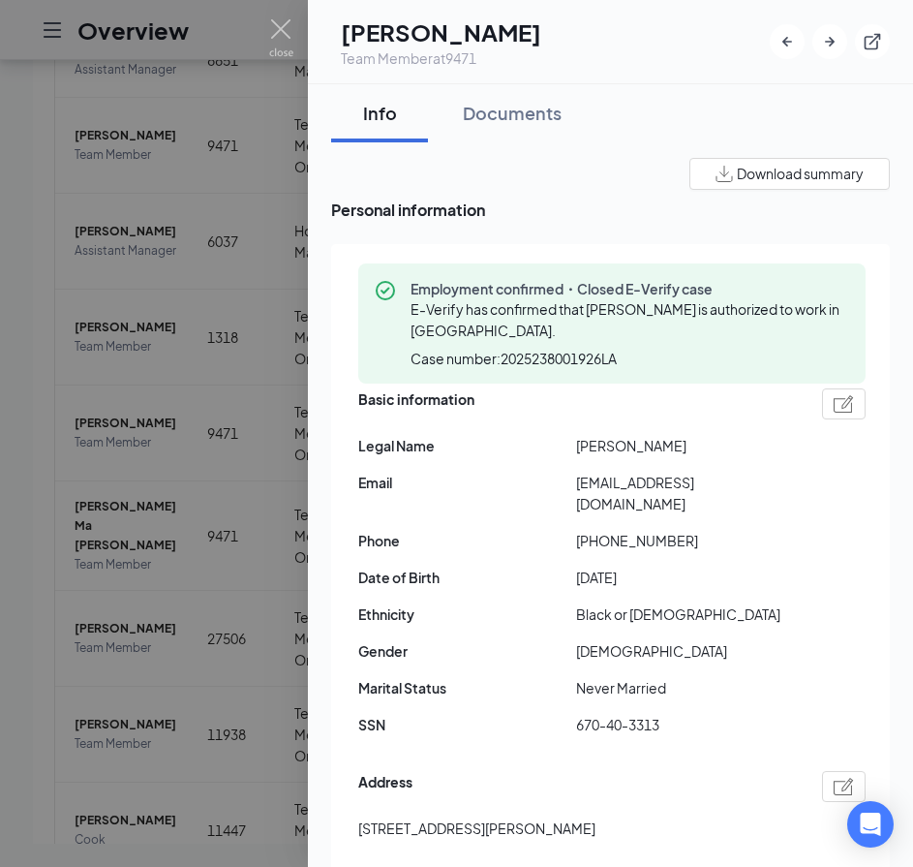
click at [613, 477] on span "carswellmakiya08@gmail.com" at bounding box center [685, 493] width 218 height 43
copy span "carswellmakiya08@gmail.com"
drag, startPoint x: 675, startPoint y: 522, endPoint x: 592, endPoint y: 514, distance: 83.6
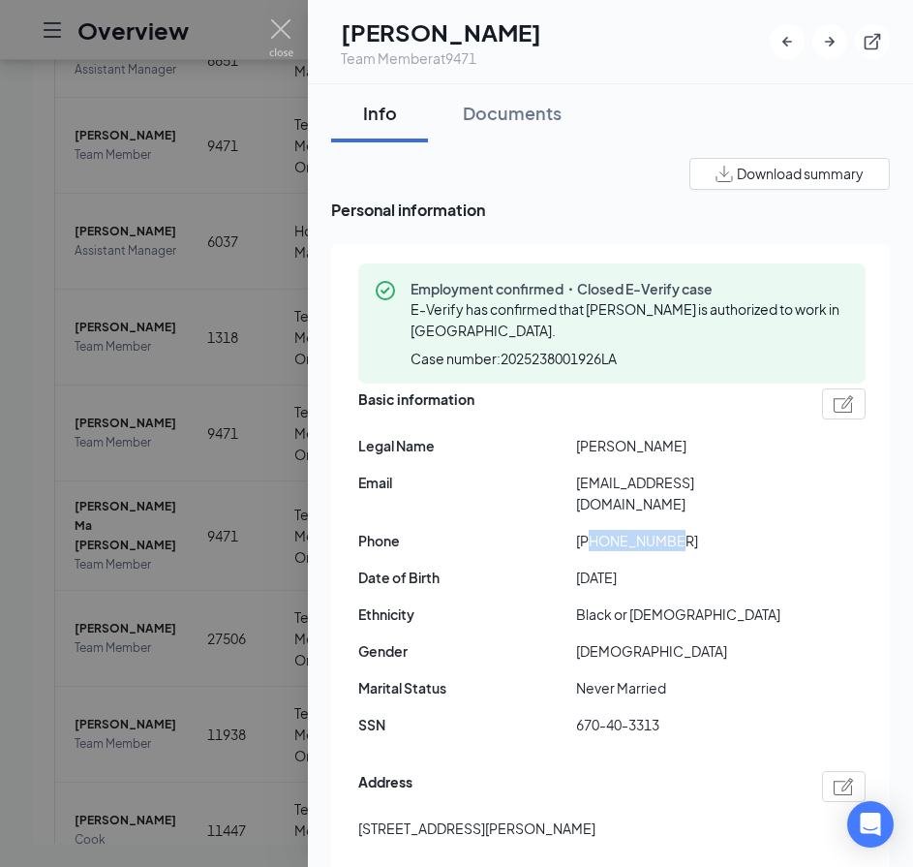
click at [592, 530] on span "+17064969287" at bounding box center [685, 540] width 218 height 21
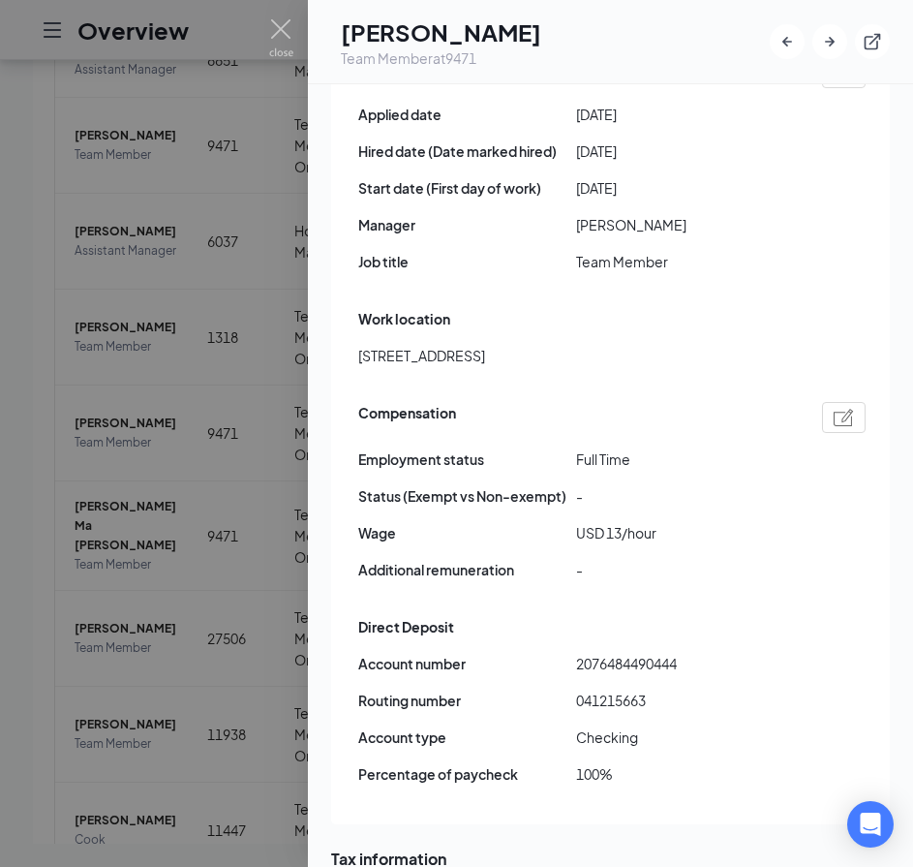
scroll to position [1162, 0]
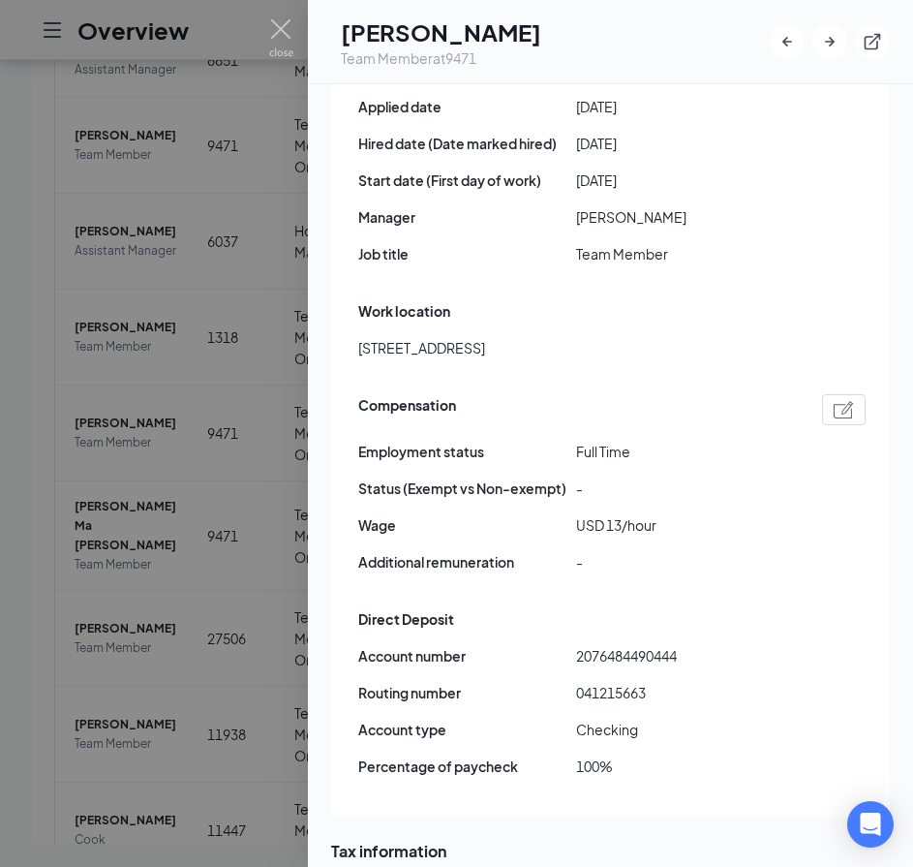
click at [609, 514] on span "USD 13/hour" at bounding box center [685, 524] width 218 height 21
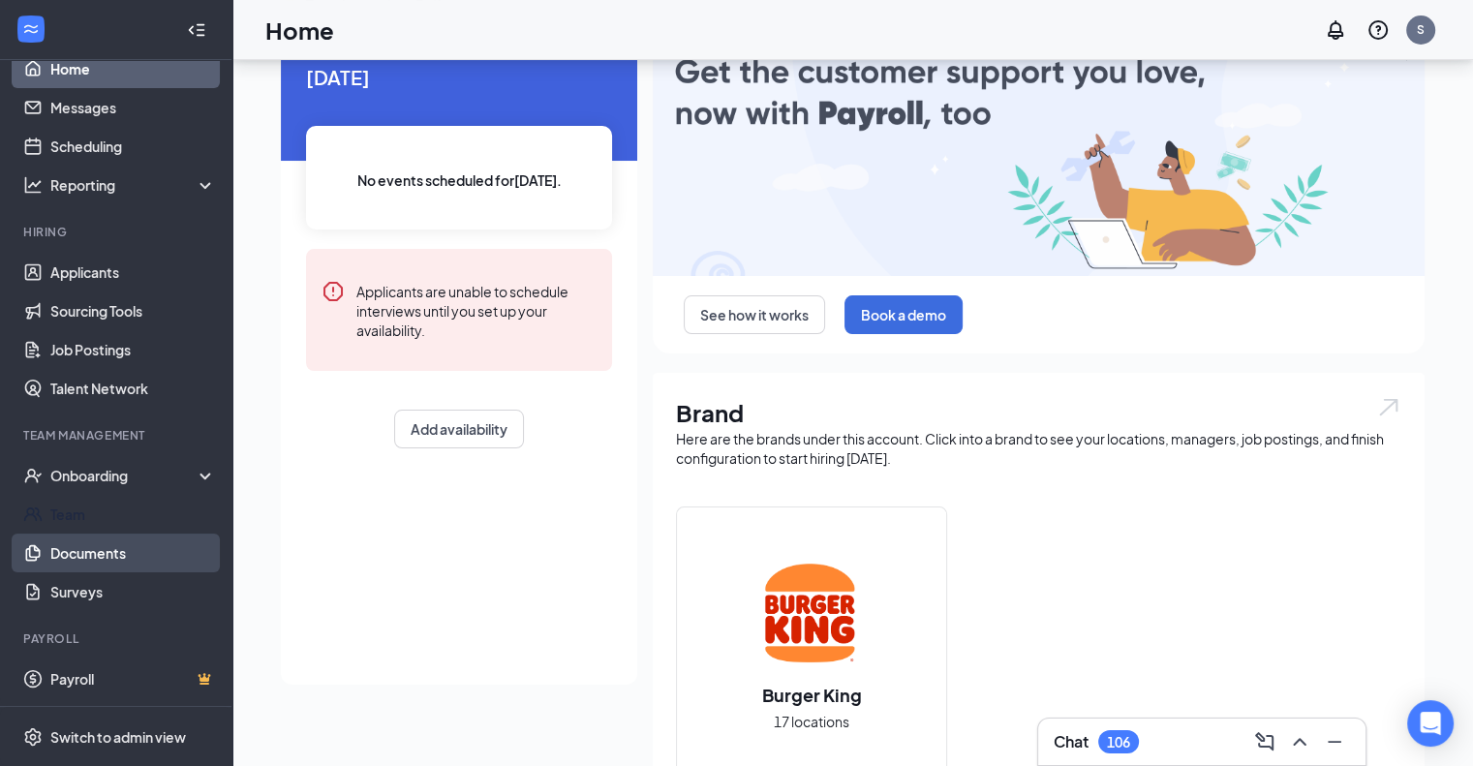
scroll to position [194, 0]
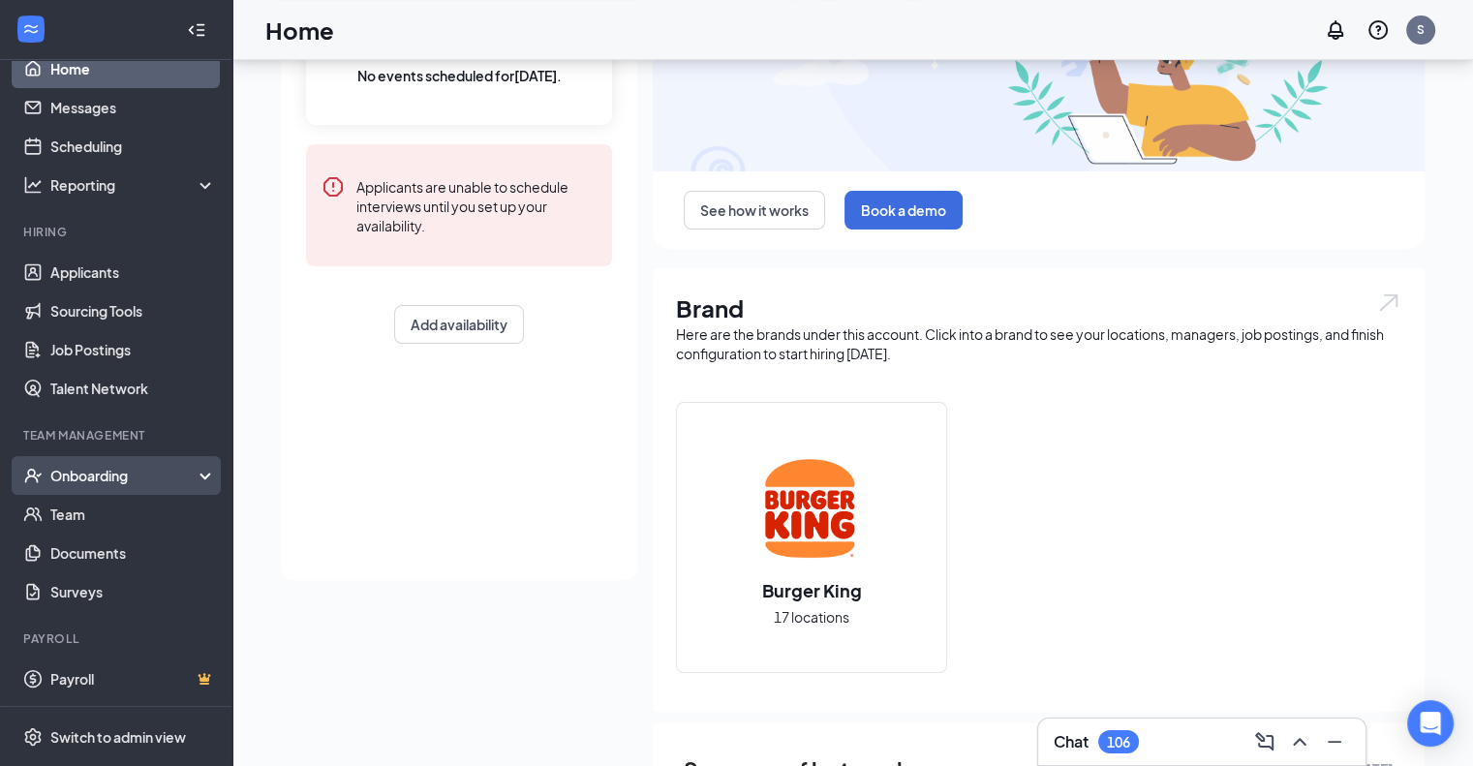
click at [101, 466] on div "Onboarding" at bounding box center [124, 475] width 149 height 19
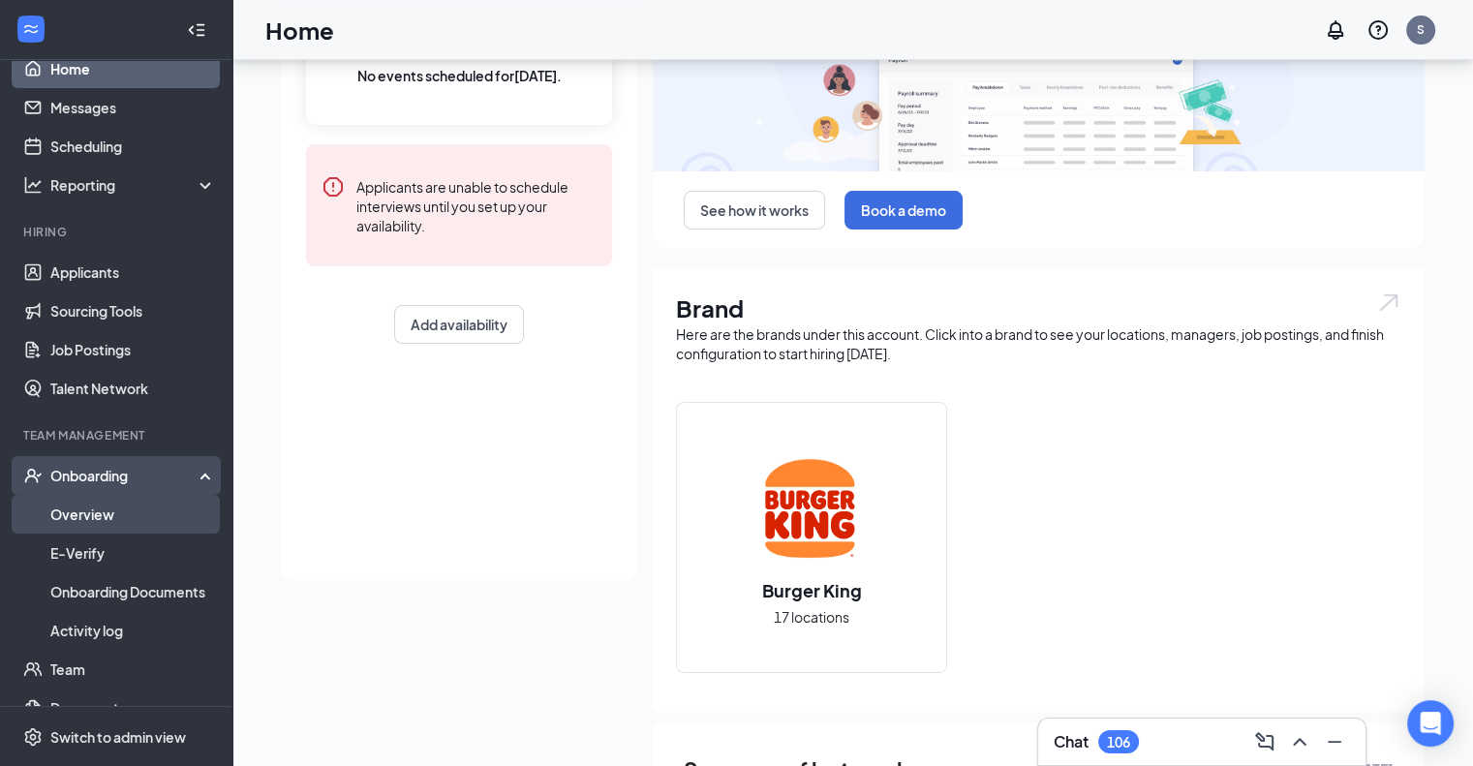
click at [86, 516] on link "Overview" at bounding box center [133, 514] width 166 height 39
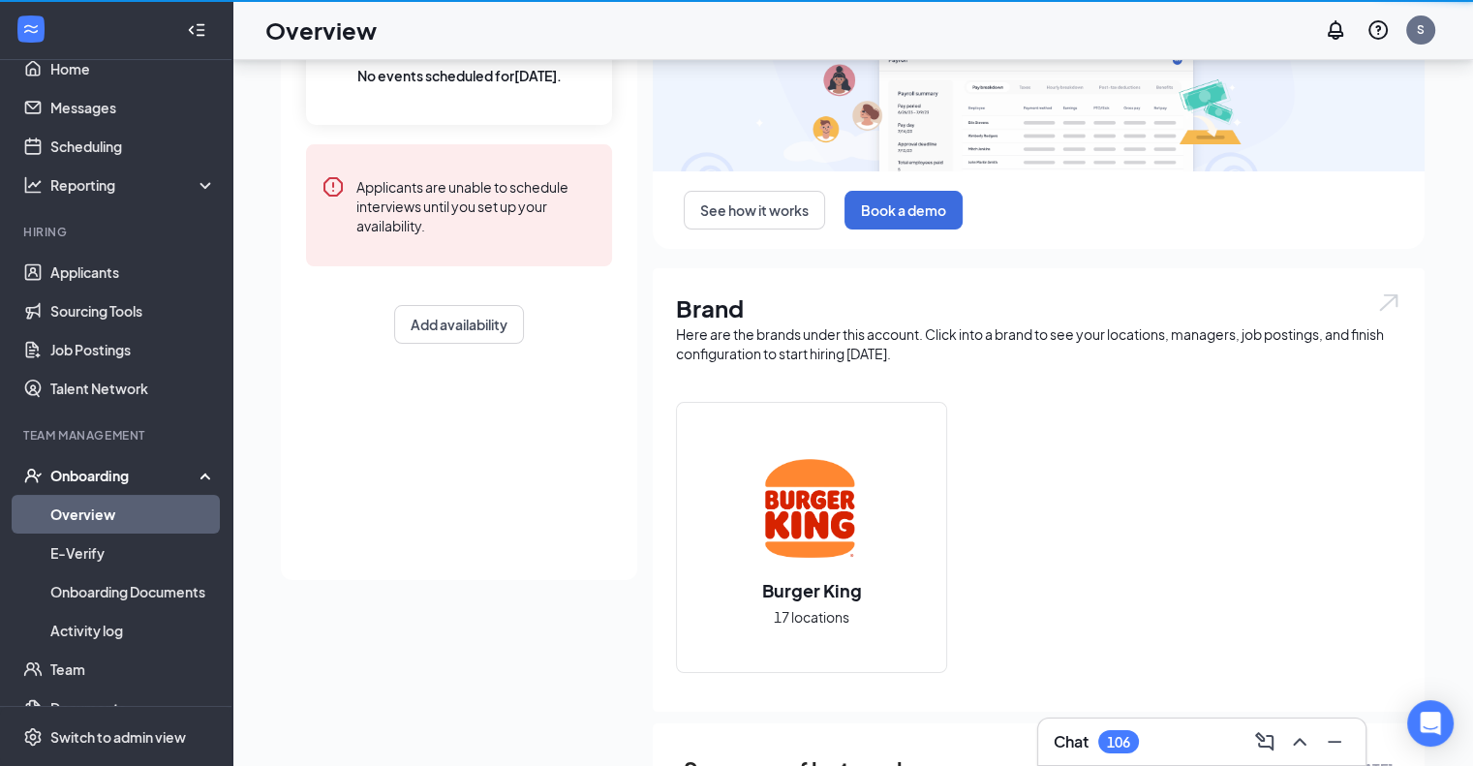
scroll to position [87, 0]
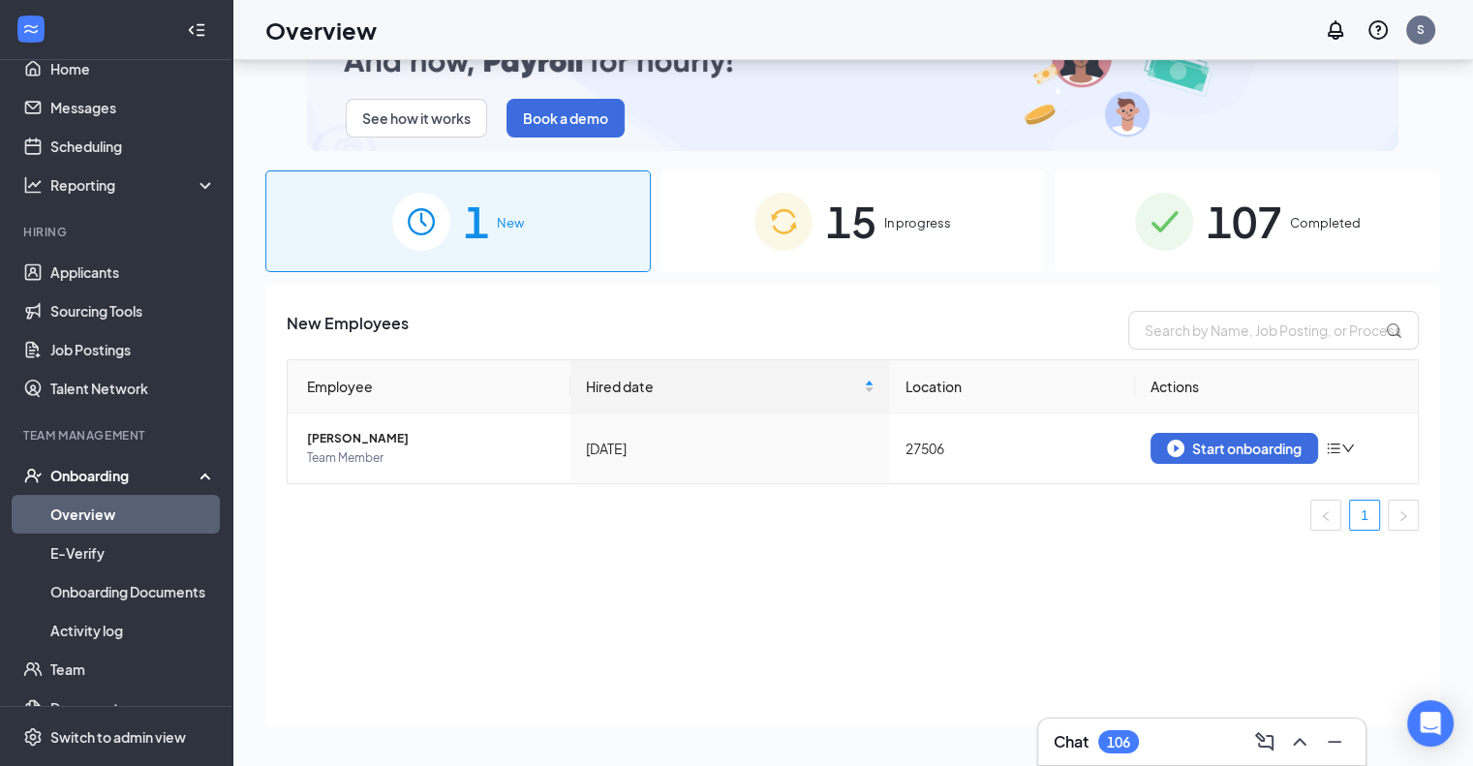
click at [1234, 200] on span "107" at bounding box center [1245, 221] width 76 height 67
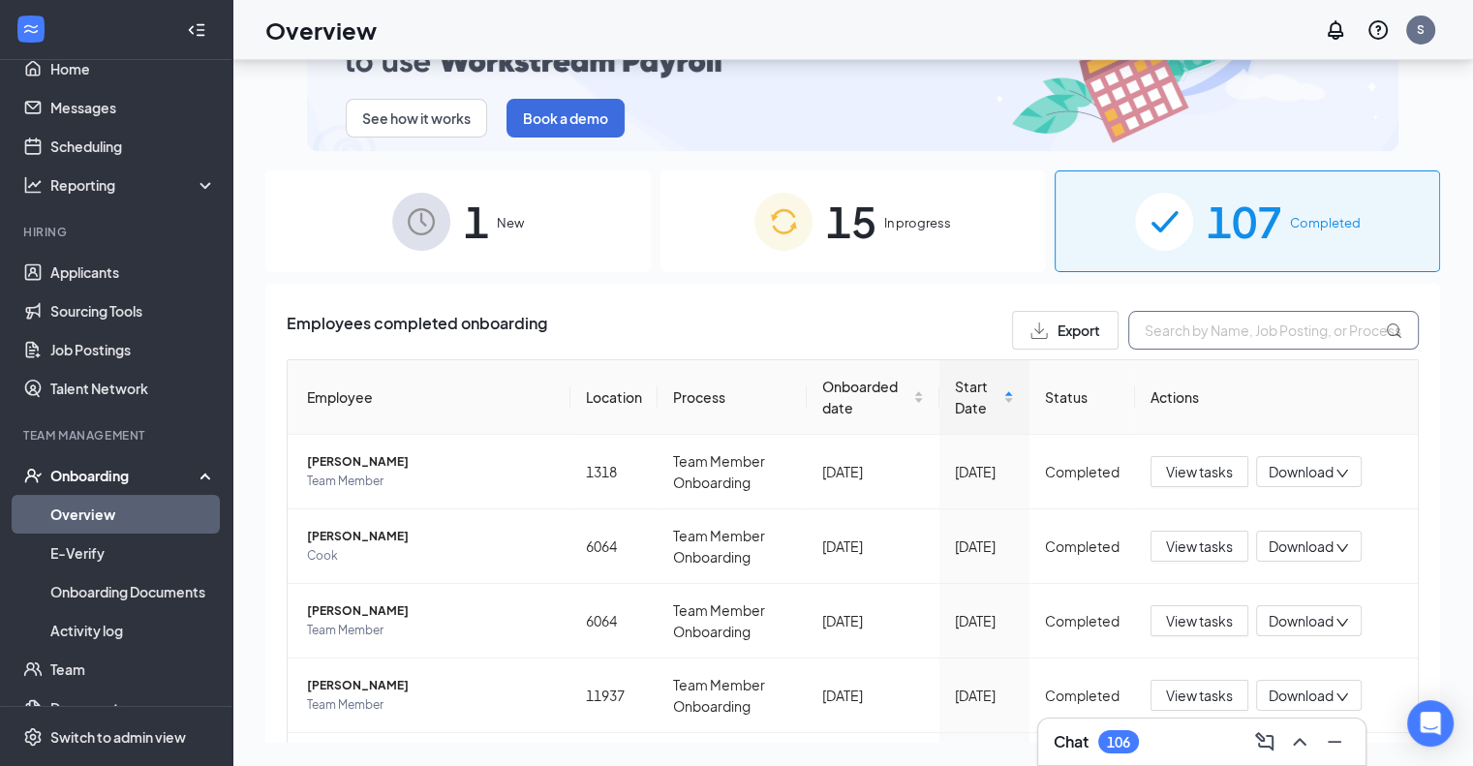
click at [1236, 332] on input "text" at bounding box center [1273, 330] width 291 height 39
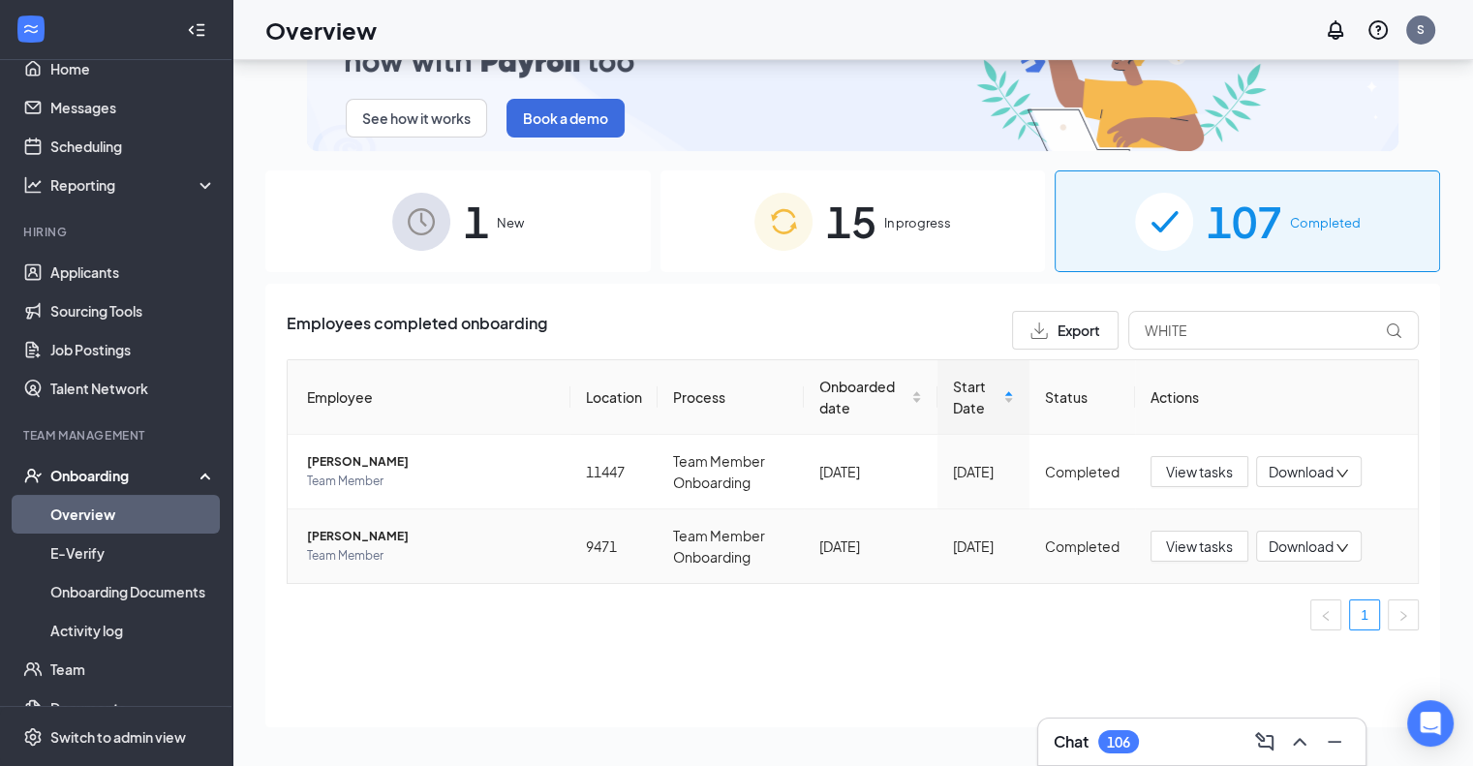
click at [391, 549] on span "Team Member" at bounding box center [431, 555] width 248 height 19
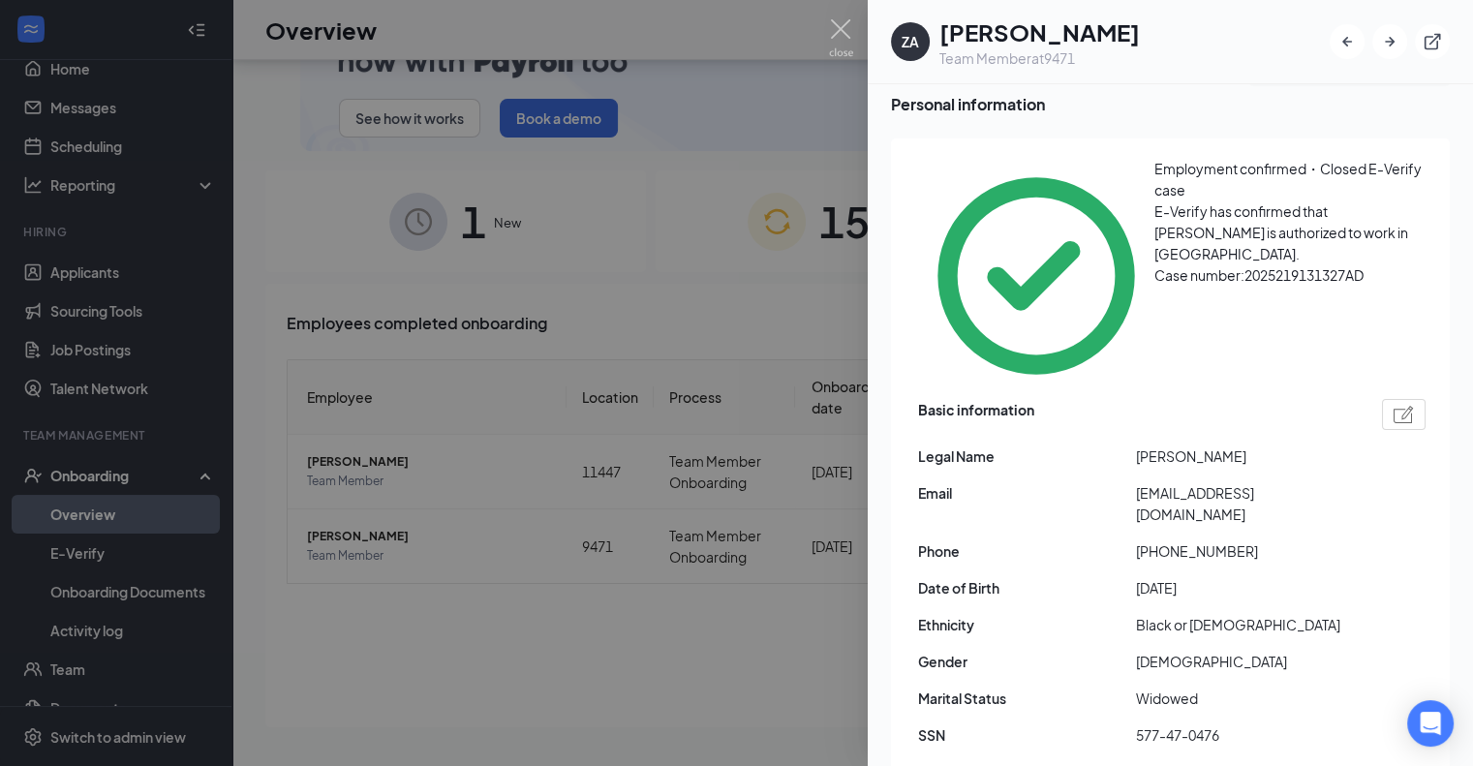
scroll to position [194, 0]
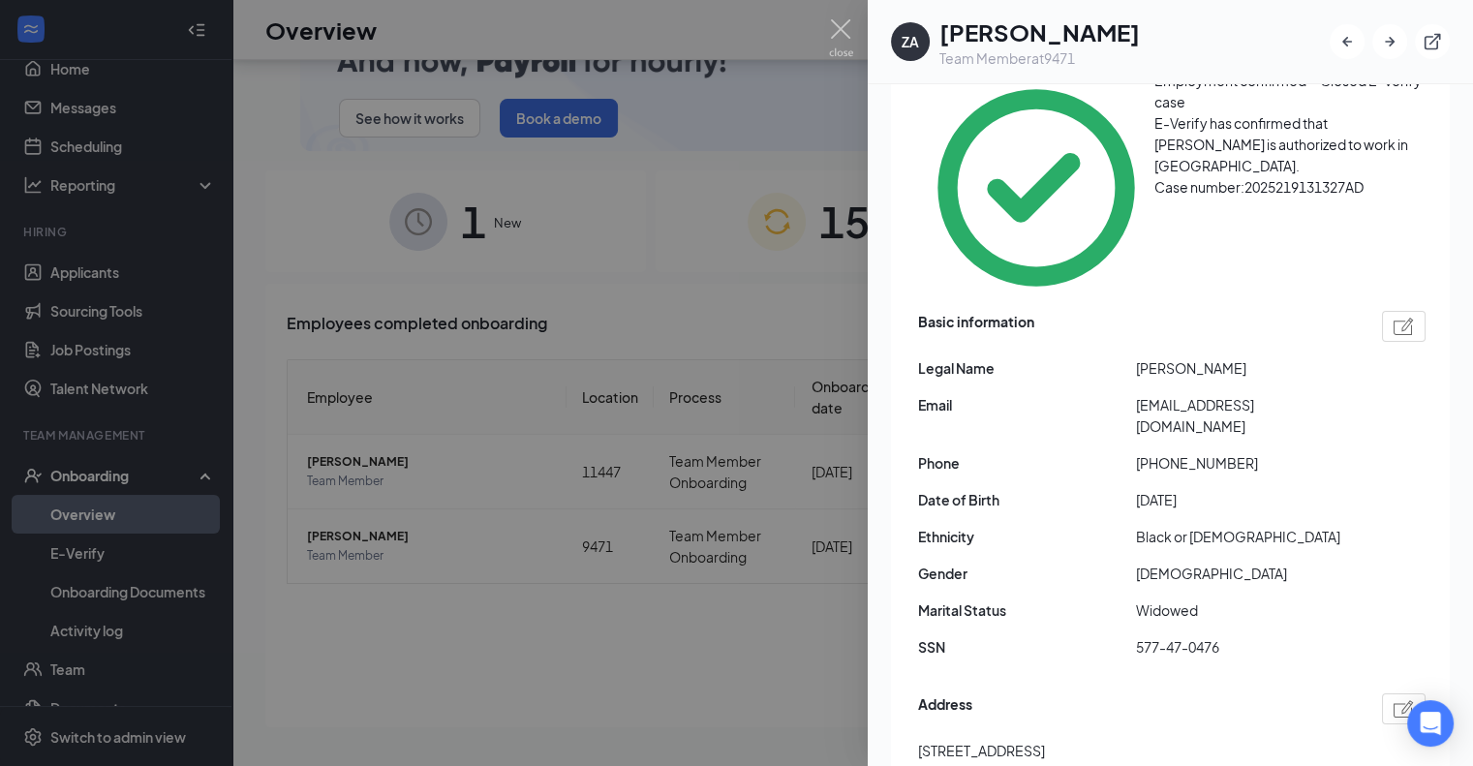
click at [1153, 636] on span "577-47-0476" at bounding box center [1245, 646] width 218 height 21
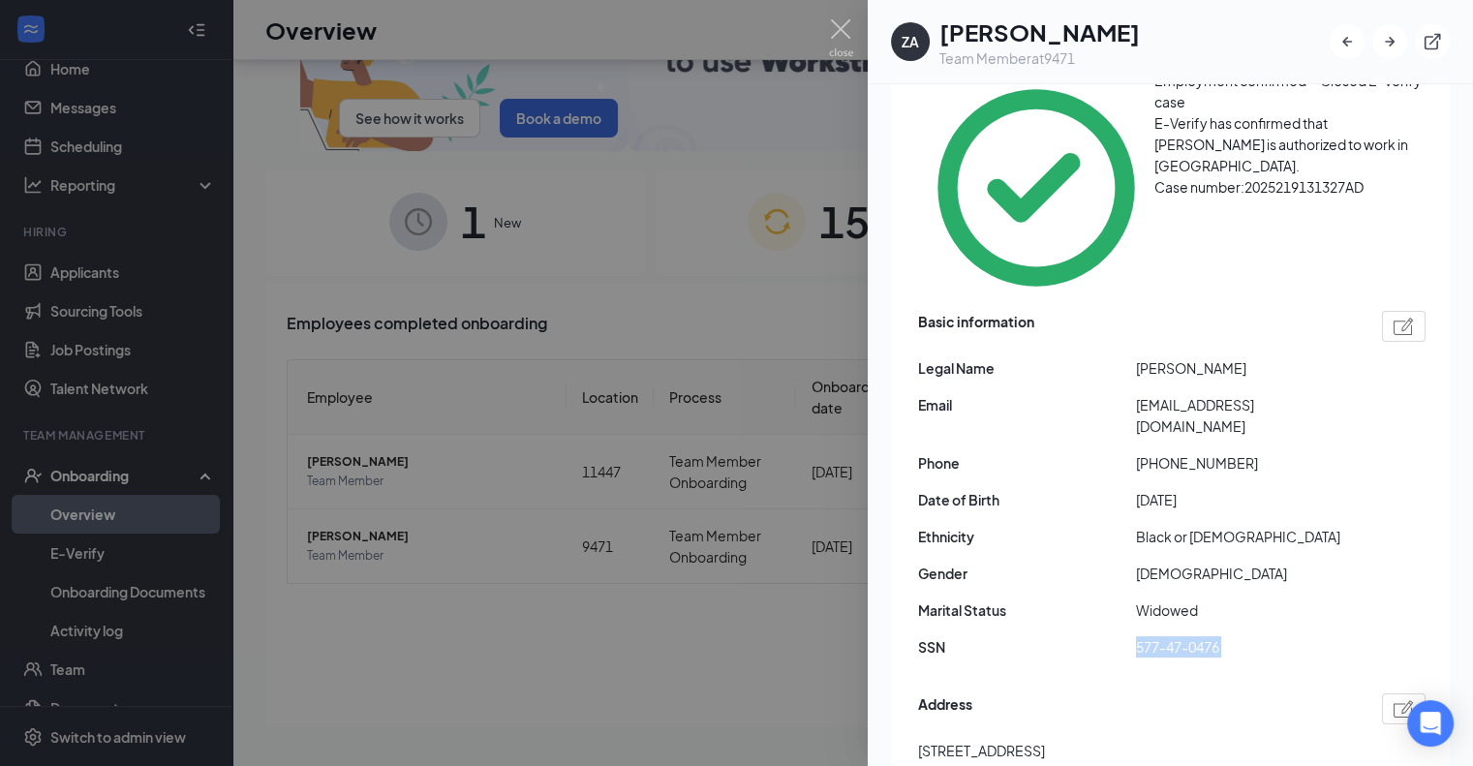
click at [1153, 636] on span "577-47-0476" at bounding box center [1245, 646] width 218 height 21
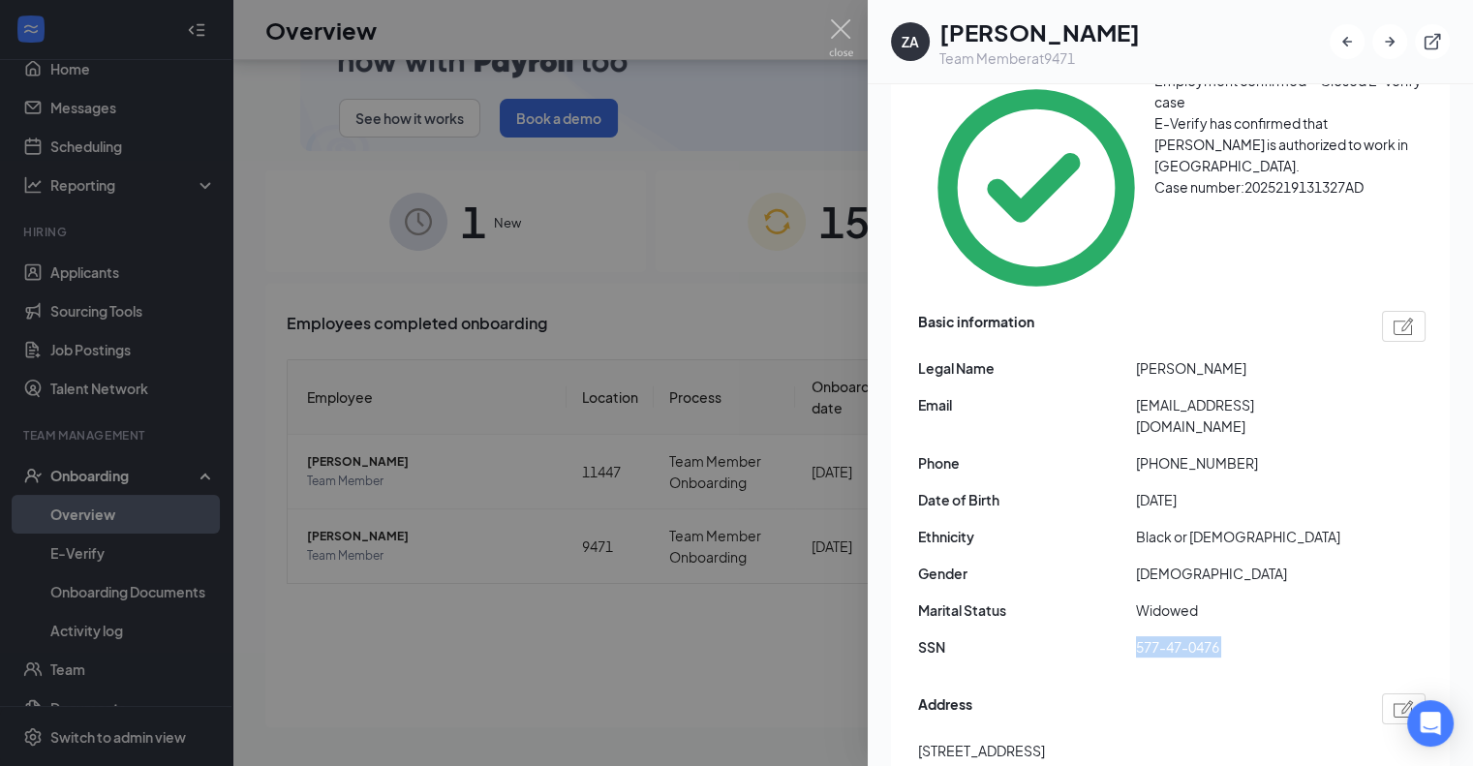
copy span "577-47-0476"
click at [848, 26] on img at bounding box center [841, 38] width 24 height 38
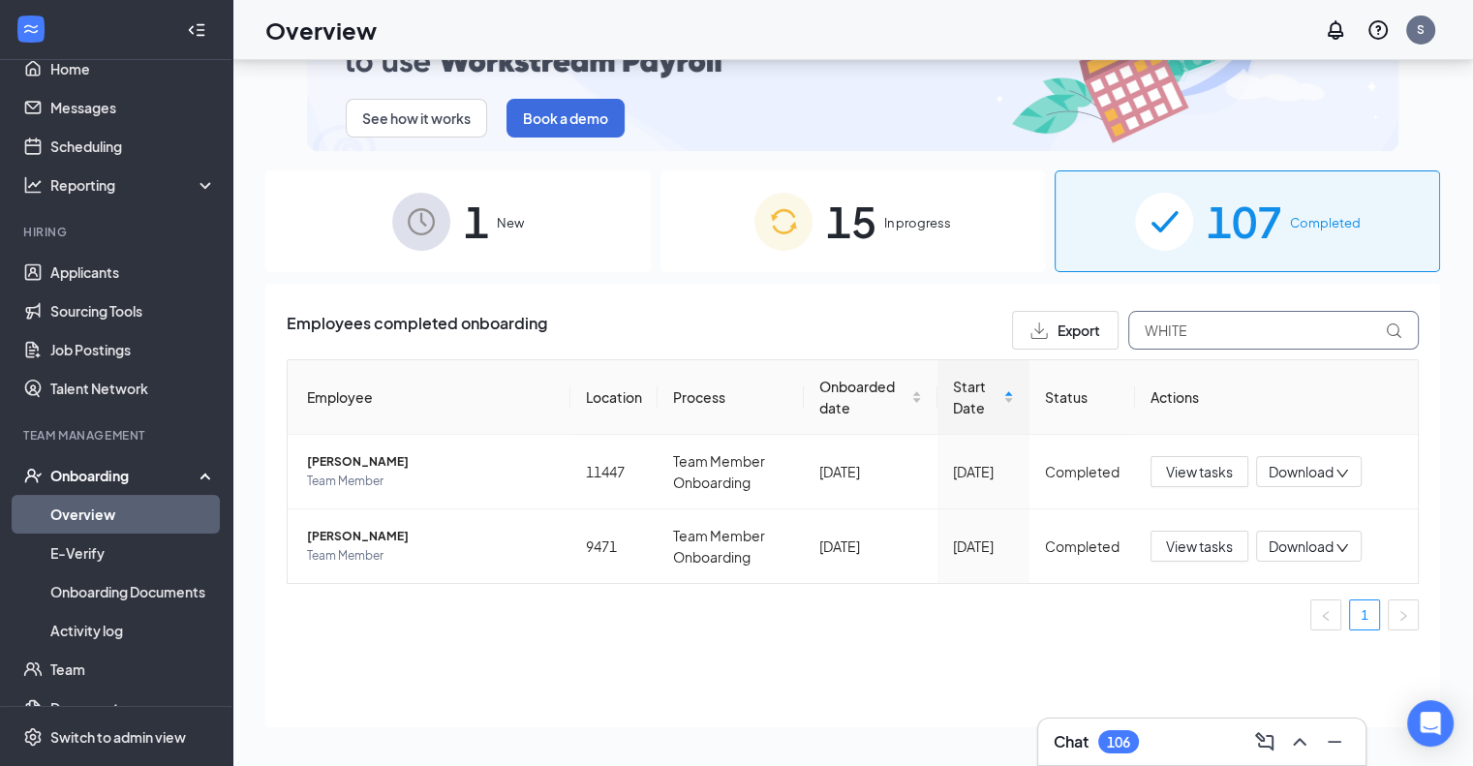
click at [1313, 329] on input "WHITE" at bounding box center [1273, 330] width 291 height 39
type input "W"
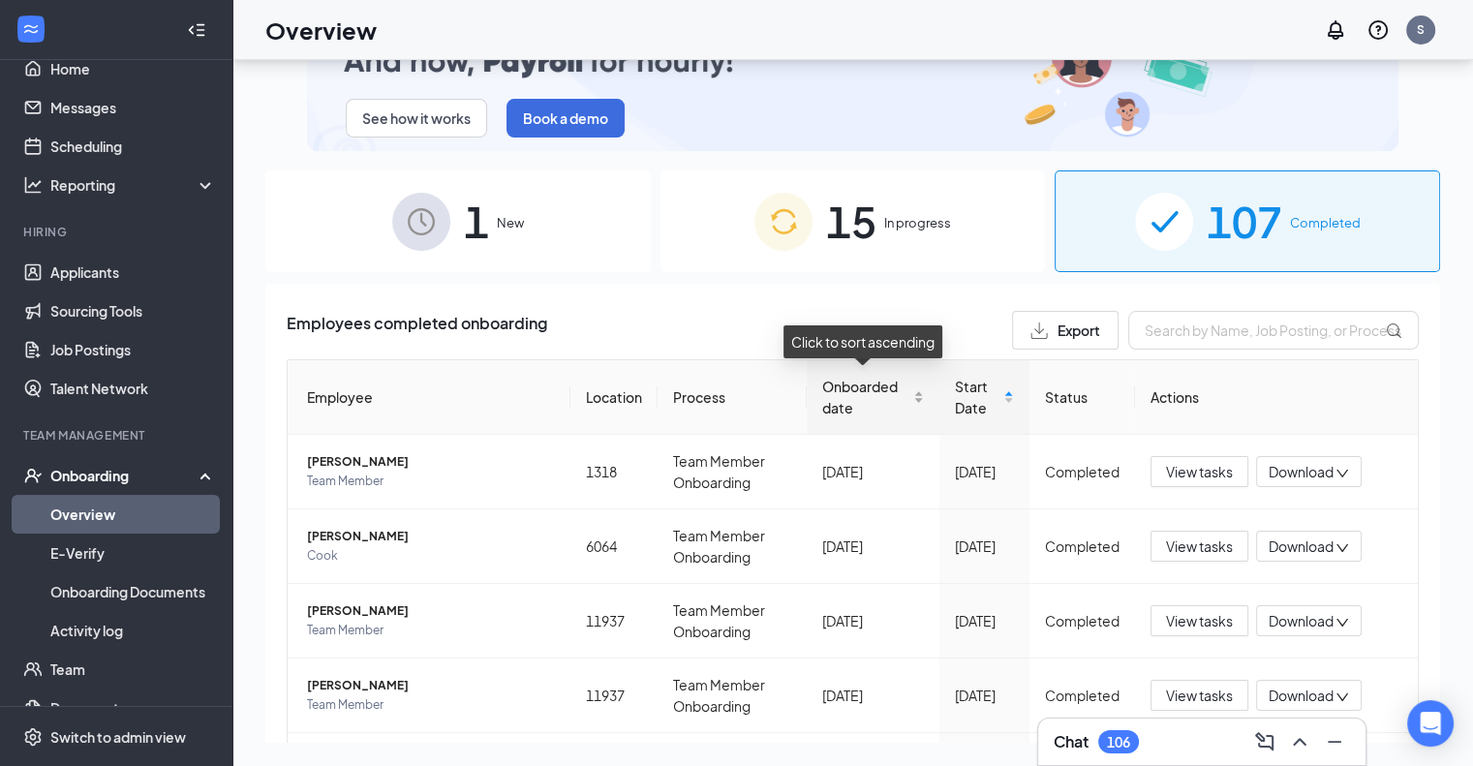
click at [875, 388] on span "Onboarded date" at bounding box center [865, 397] width 87 height 43
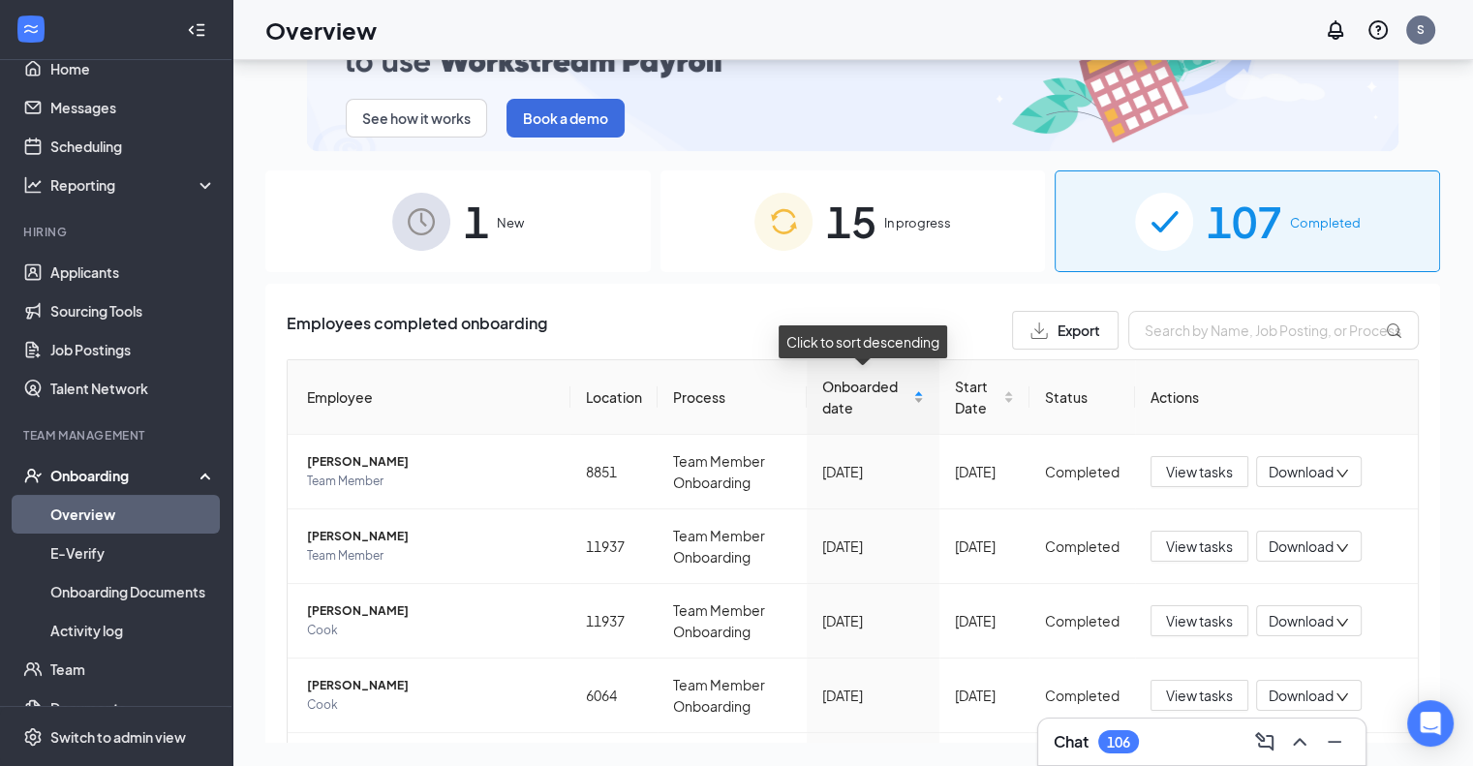
click at [875, 388] on span "Onboarded date" at bounding box center [865, 397] width 87 height 43
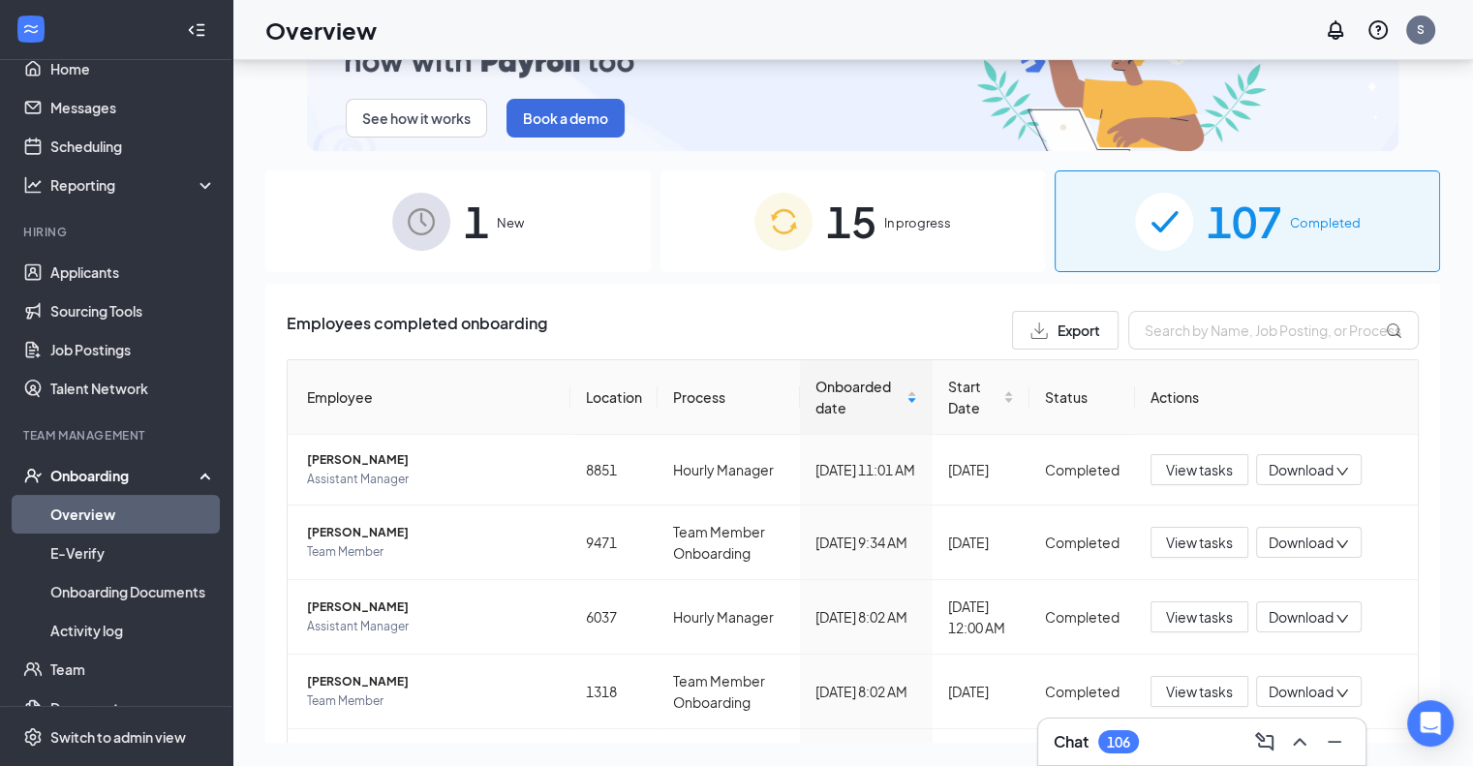
click at [834, 206] on span "15" at bounding box center [851, 221] width 50 height 67
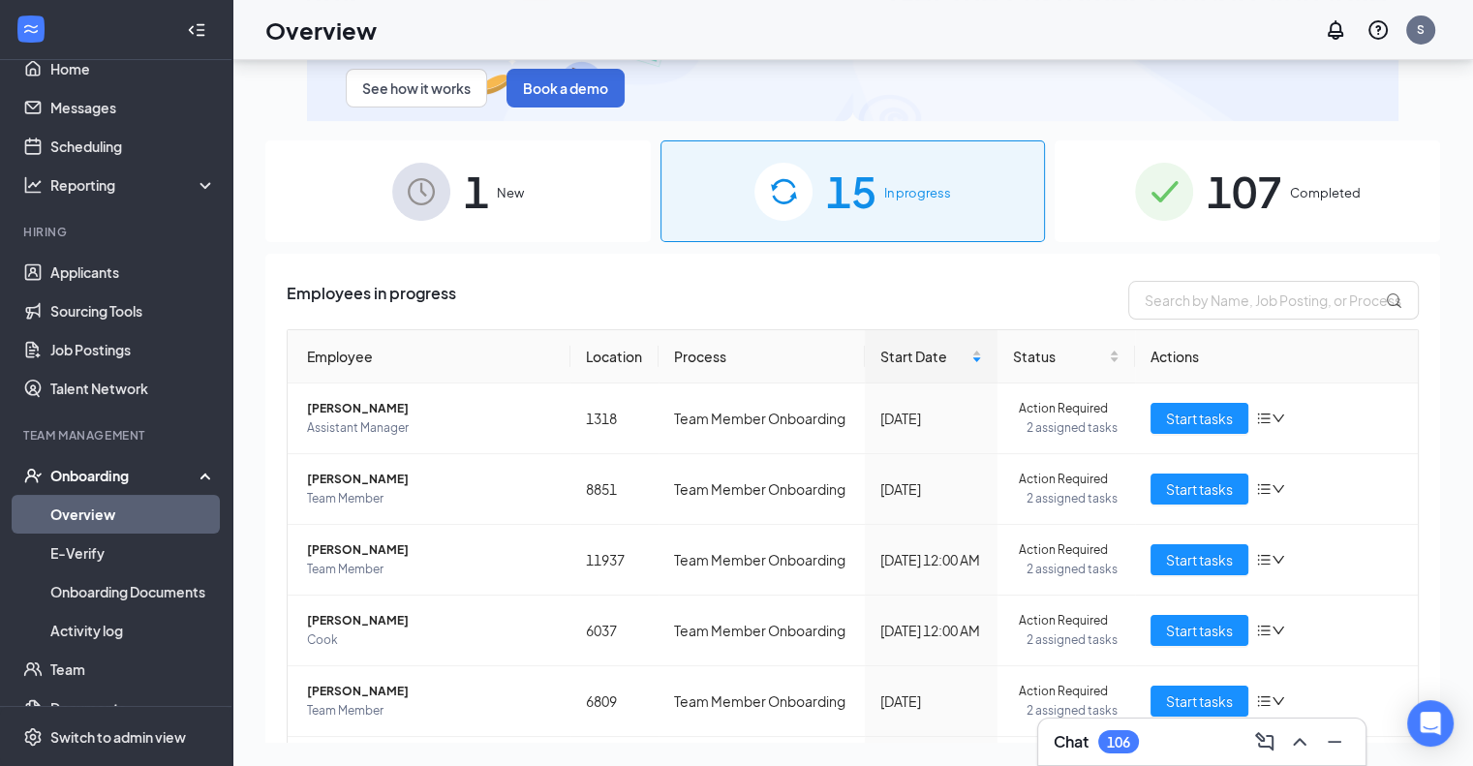
scroll to position [21, 0]
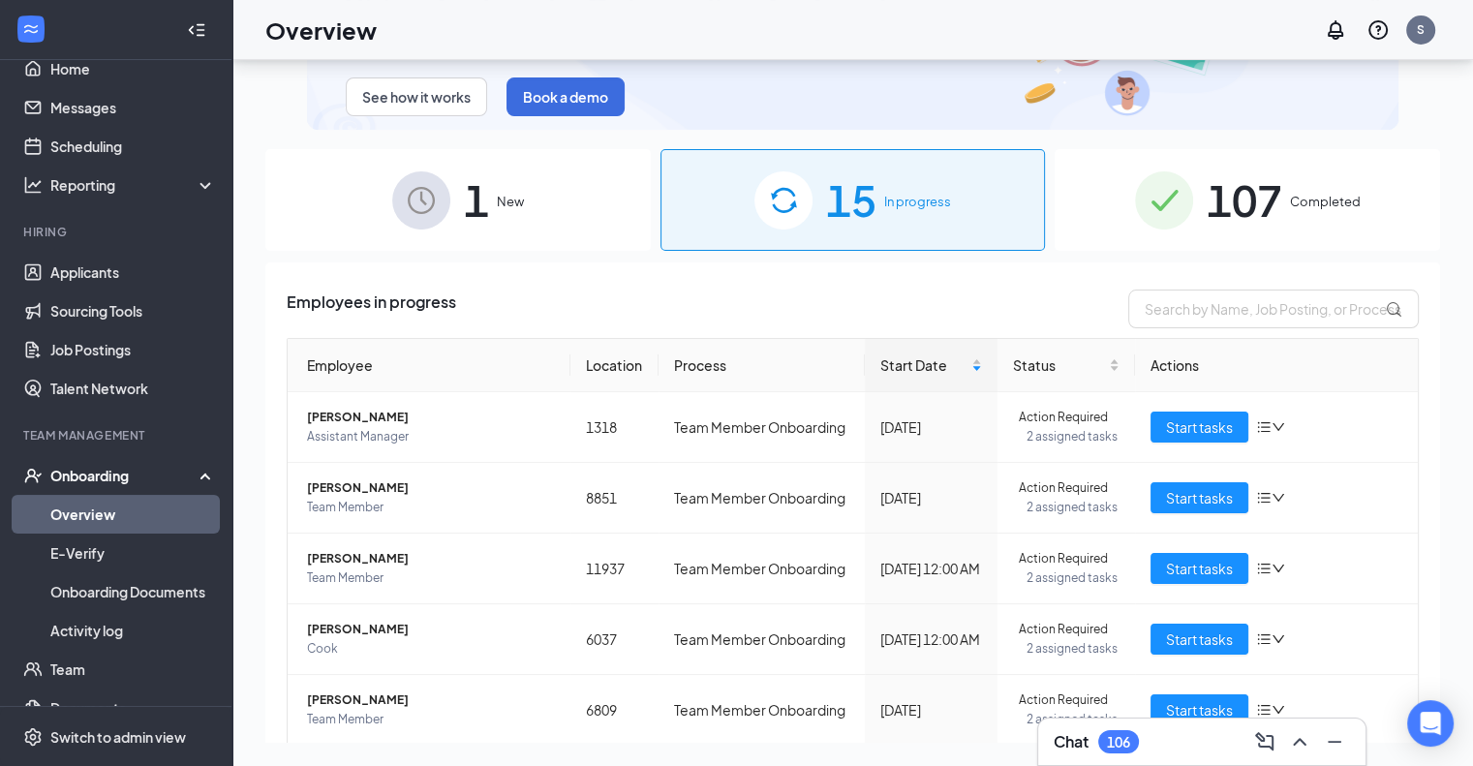
click at [1261, 205] on span "107" at bounding box center [1245, 200] width 76 height 67
